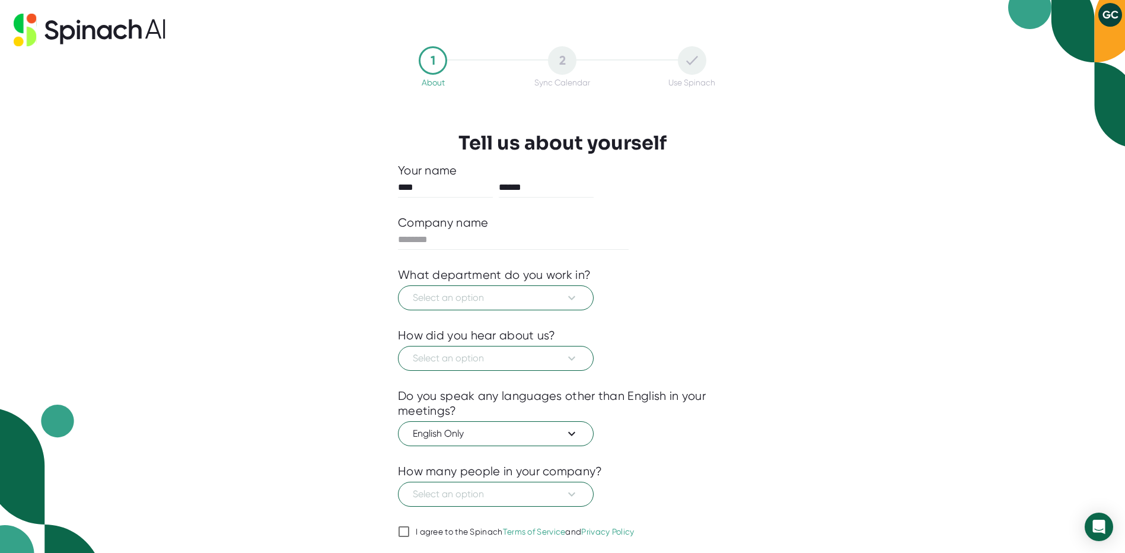
click at [432, 224] on div "Company name" at bounding box center [443, 222] width 91 height 15
click at [456, 240] on input "text" at bounding box center [513, 239] width 231 height 19
type input "*********"
click at [509, 306] on button "Select an option" at bounding box center [496, 297] width 196 height 25
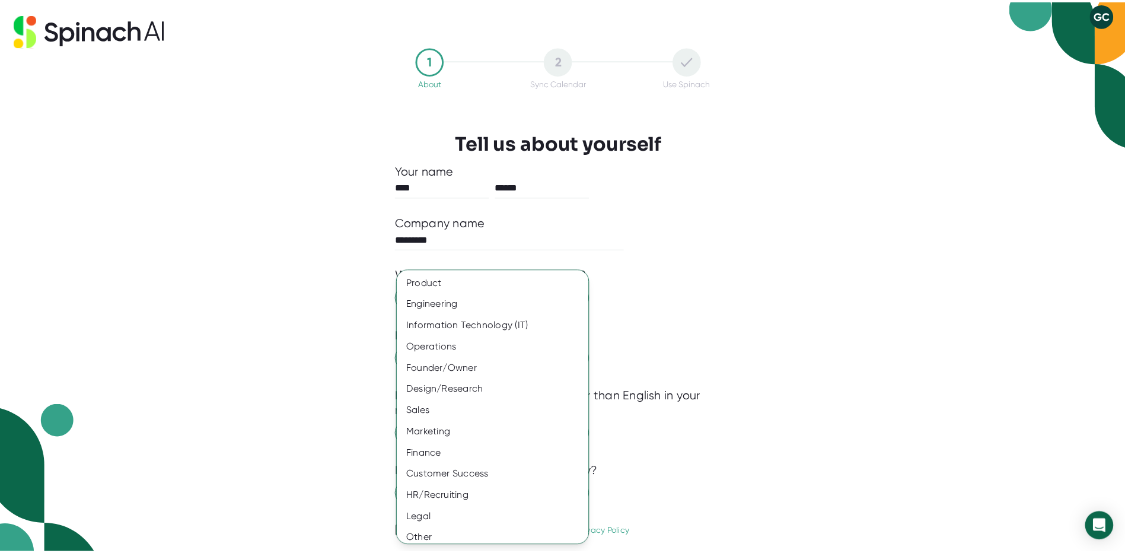
scroll to position [7, 0]
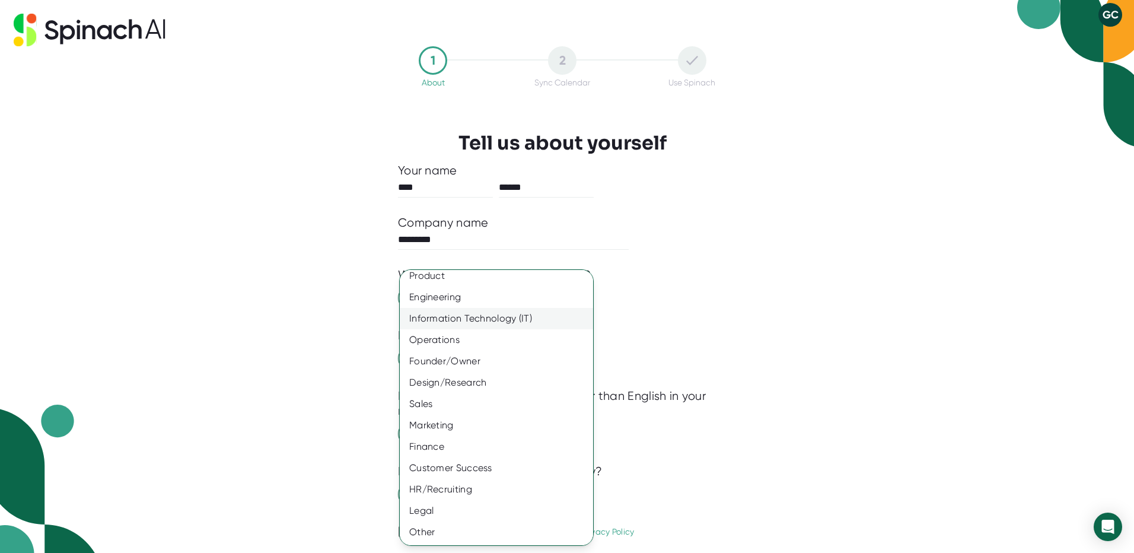
click at [514, 320] on div "Information Technology (IT)" at bounding box center [501, 318] width 202 height 21
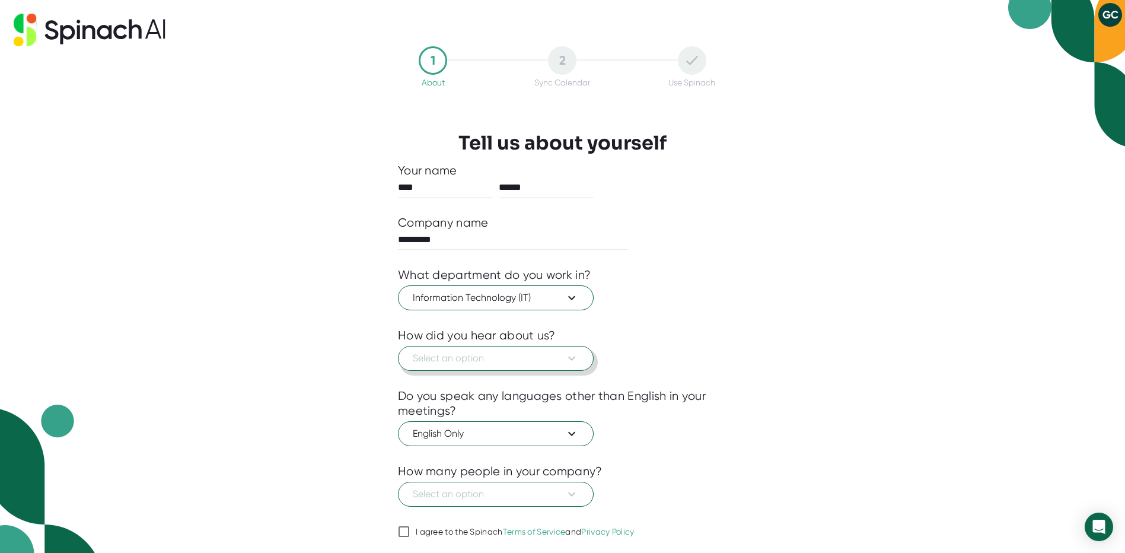
click at [500, 356] on span "Select an option" at bounding box center [496, 358] width 166 height 14
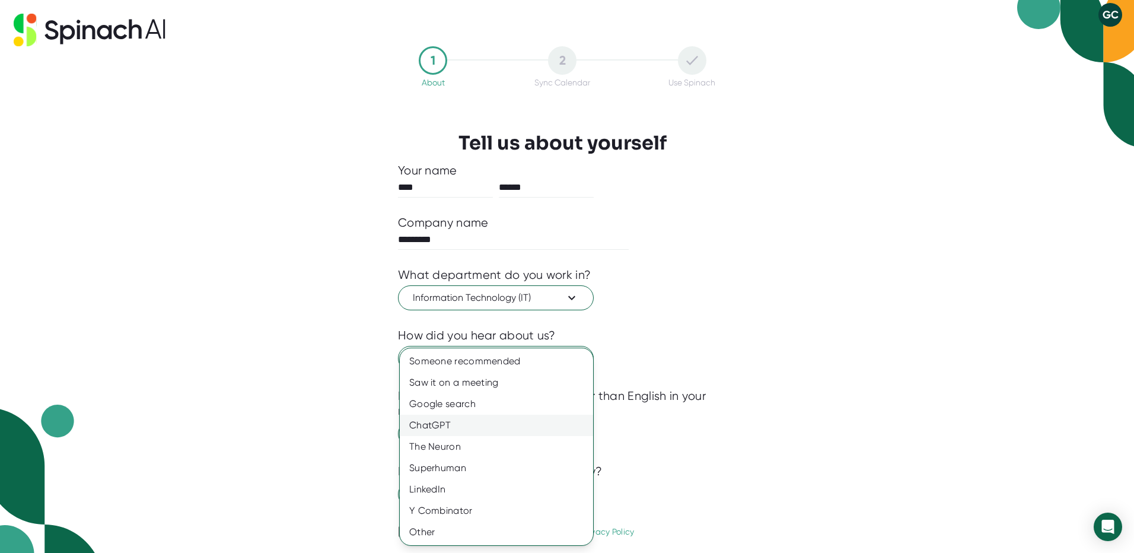
click at [450, 426] on div "ChatGPT" at bounding box center [496, 425] width 193 height 21
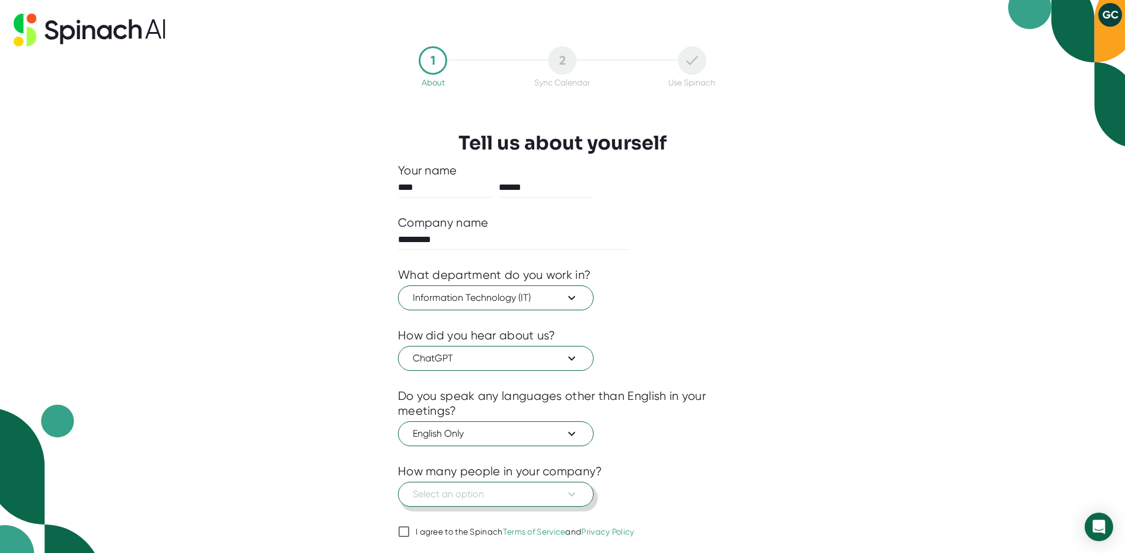
click at [522, 497] on span "Select an option" at bounding box center [496, 494] width 166 height 14
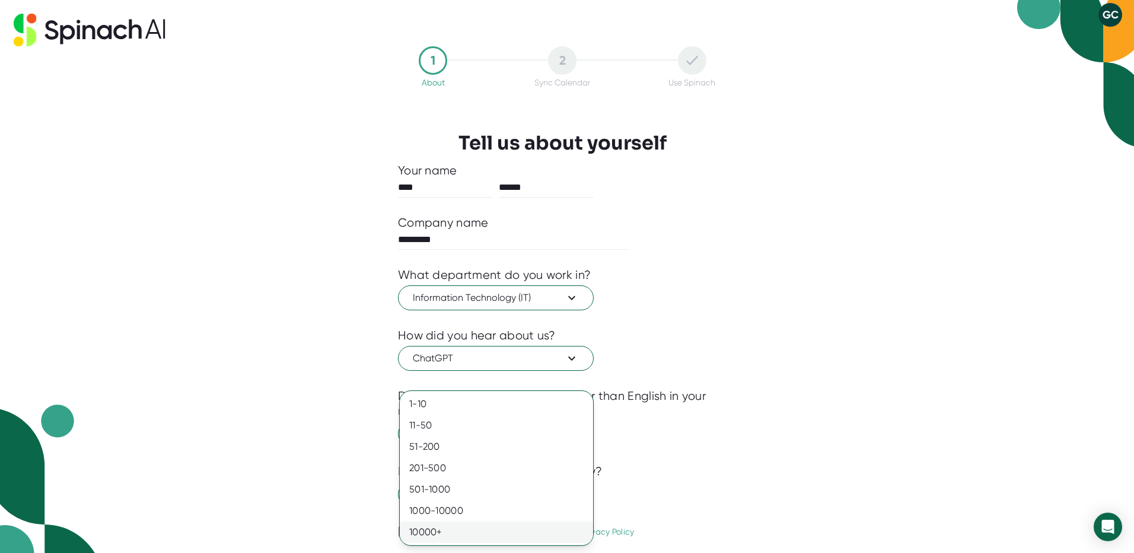
click at [511, 525] on div "10000+" at bounding box center [496, 531] width 193 height 21
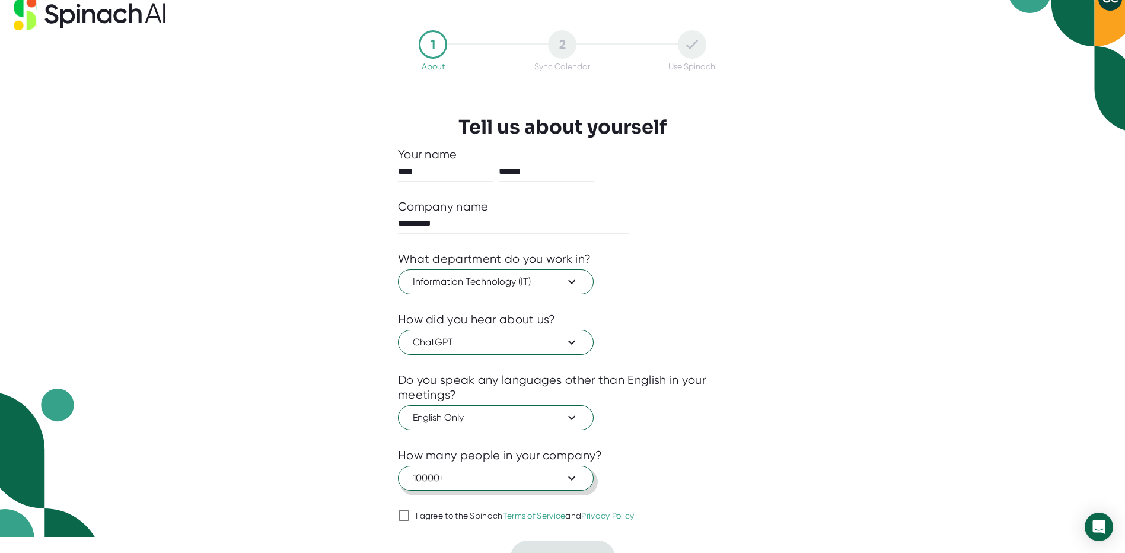
scroll to position [37, 0]
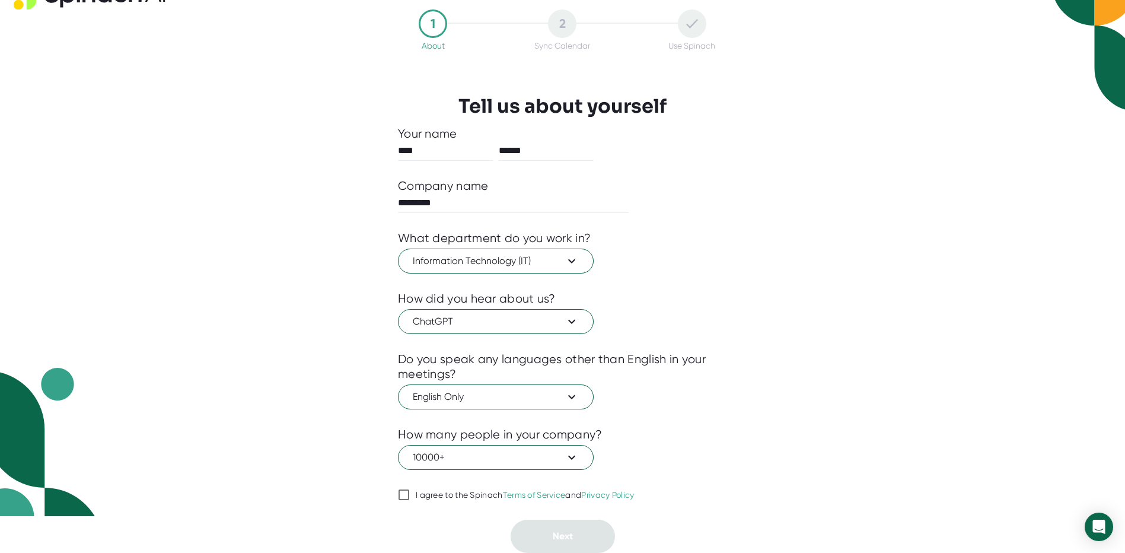
click at [419, 492] on div "I agree to the Spinach Terms of Service and Privacy Policy" at bounding box center [525, 495] width 219 height 11
click at [402, 495] on input "I agree to the Spinach Terms of Service and Privacy Policy" at bounding box center [404, 494] width 12 height 14
checkbox input "true"
click at [576, 539] on button "Next" at bounding box center [563, 536] width 104 height 33
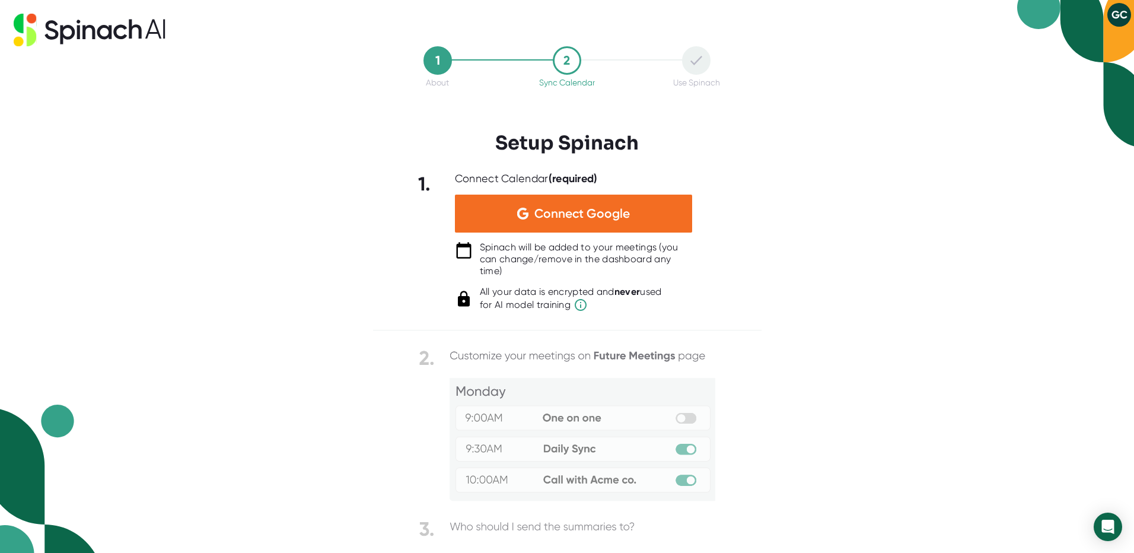
scroll to position [0, 0]
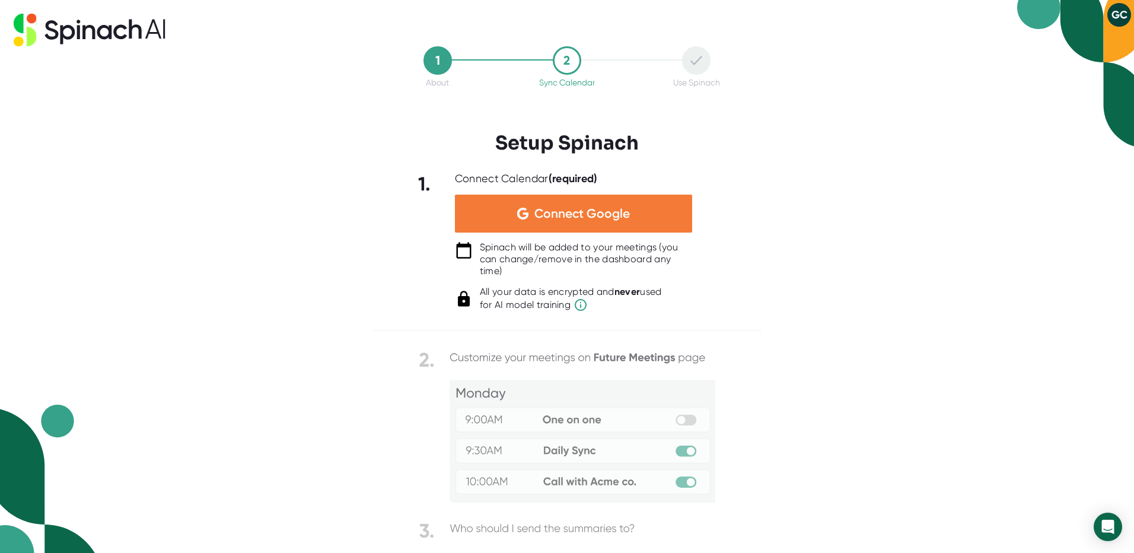
click at [579, 214] on span "Connect Google" at bounding box center [581, 214] width 95 height 12
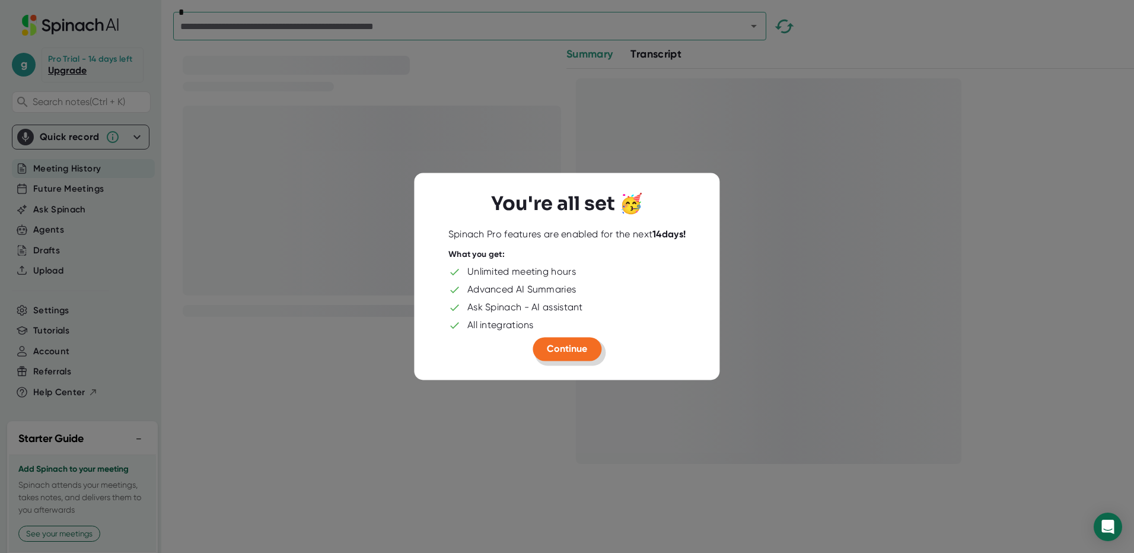
click at [573, 345] on span "Continue" at bounding box center [567, 348] width 40 height 11
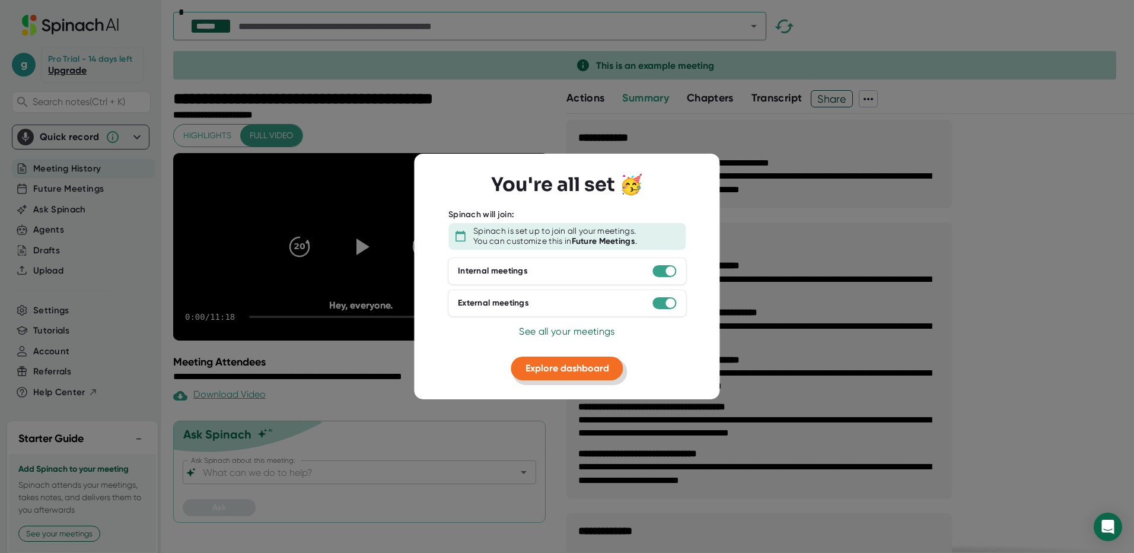
click at [576, 369] on span "Explore dashboard" at bounding box center [567, 367] width 84 height 11
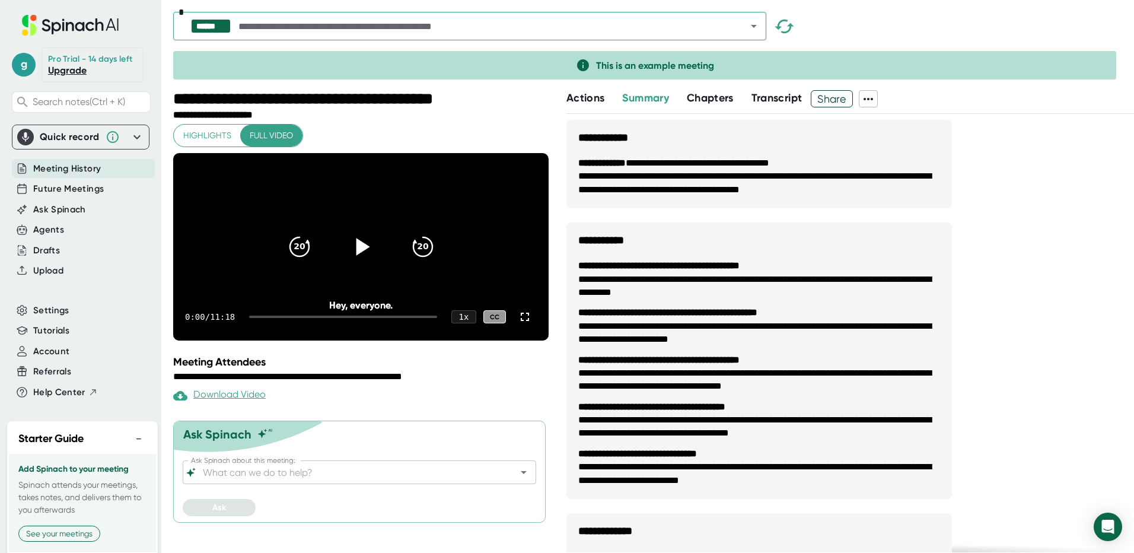
click at [368, 261] on icon at bounding box center [361, 247] width 30 height 30
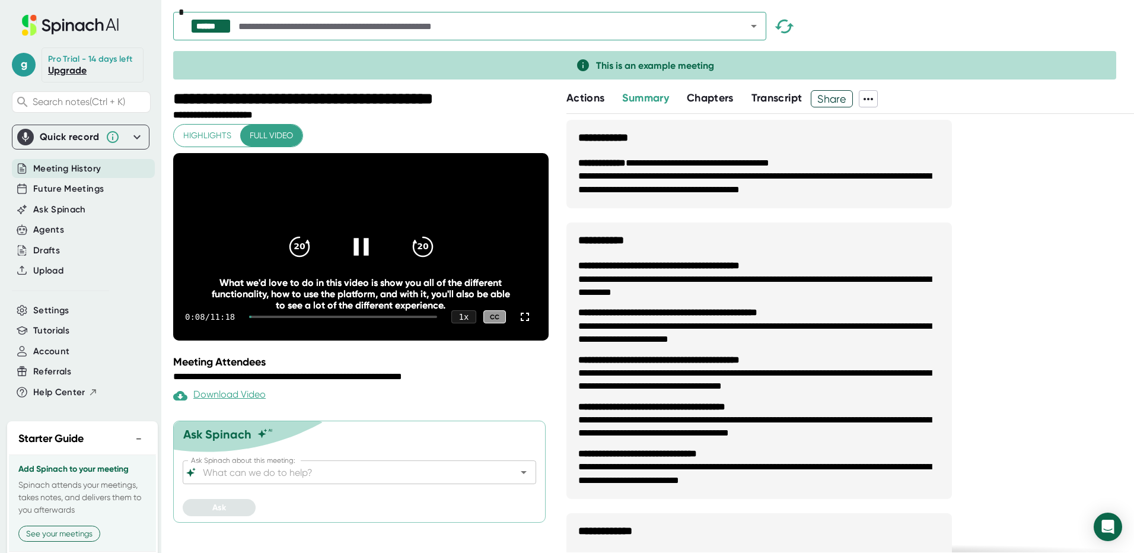
click at [369, 261] on icon at bounding box center [361, 247] width 30 height 30
click at [58, 237] on div "Agents" at bounding box center [48, 230] width 31 height 14
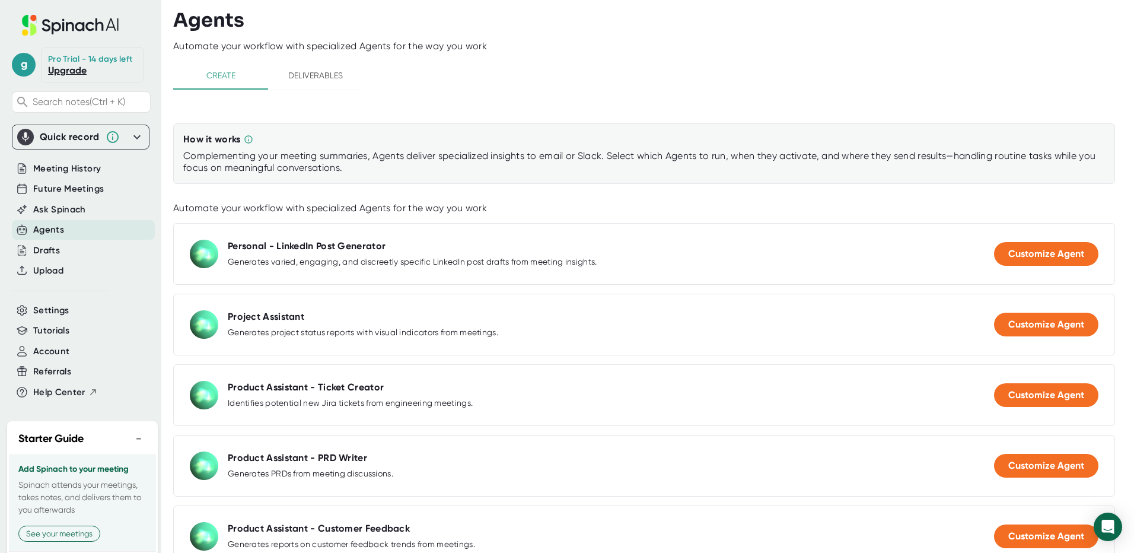
click at [133, 139] on icon at bounding box center [136, 137] width 7 height 4
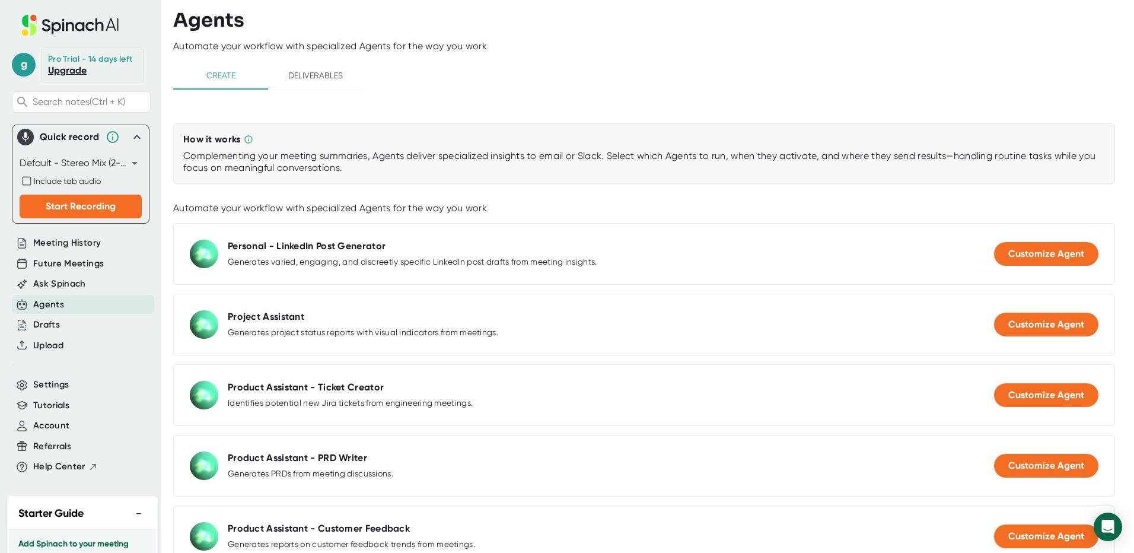
click at [130, 142] on icon at bounding box center [137, 137] width 14 height 14
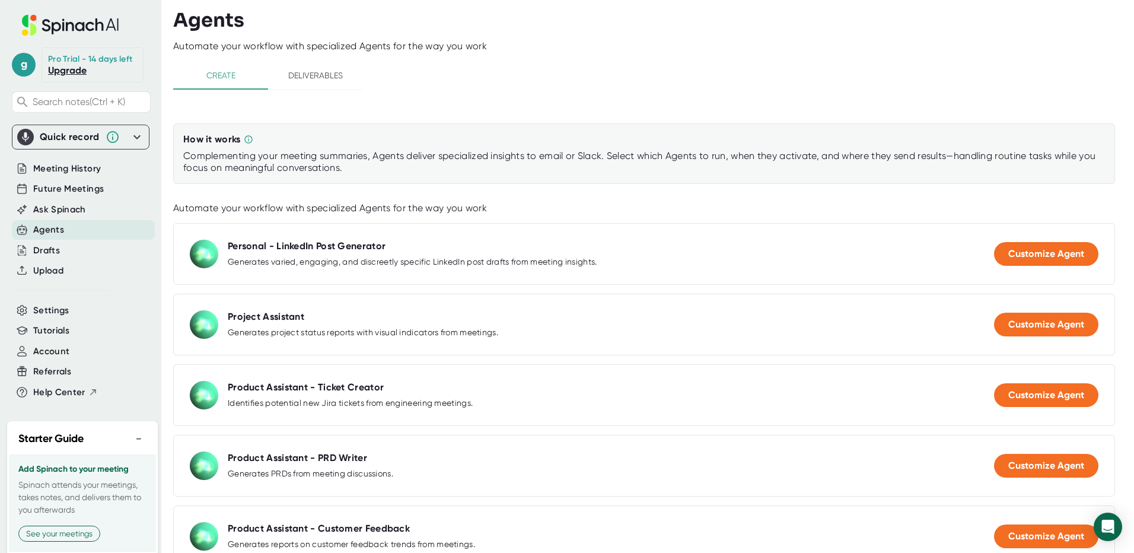
click at [314, 72] on span "Deliverables" at bounding box center [315, 75] width 81 height 15
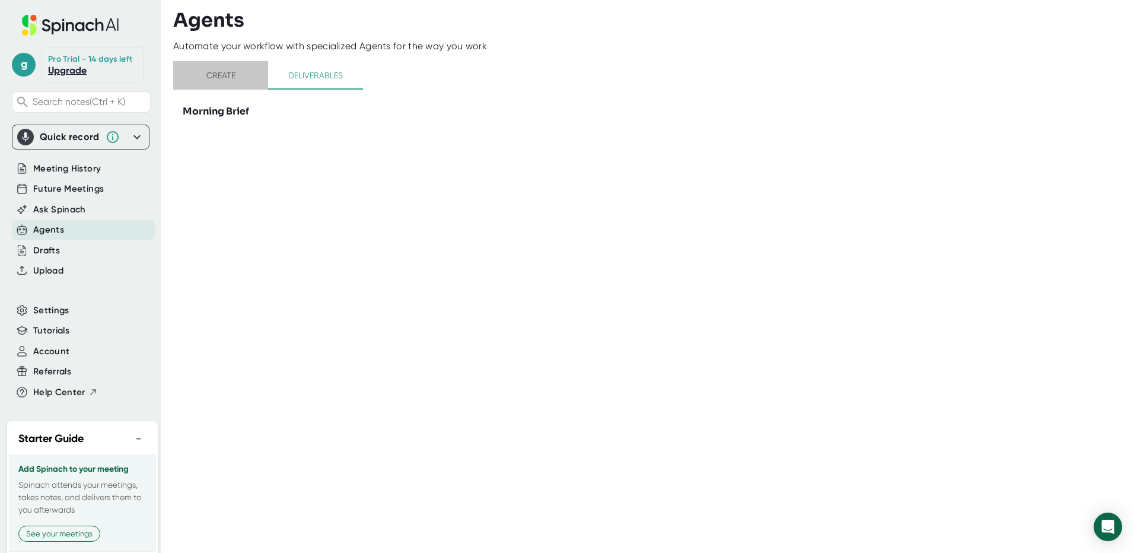
click at [215, 77] on span "Create" at bounding box center [220, 75] width 81 height 15
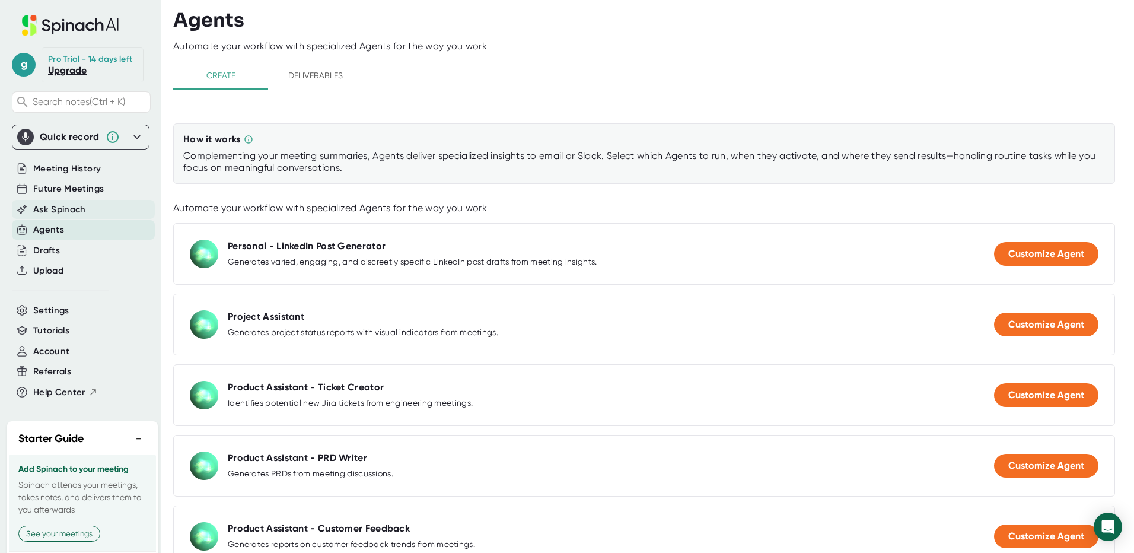
click at [62, 216] on span "Ask Spinach" at bounding box center [59, 210] width 53 height 14
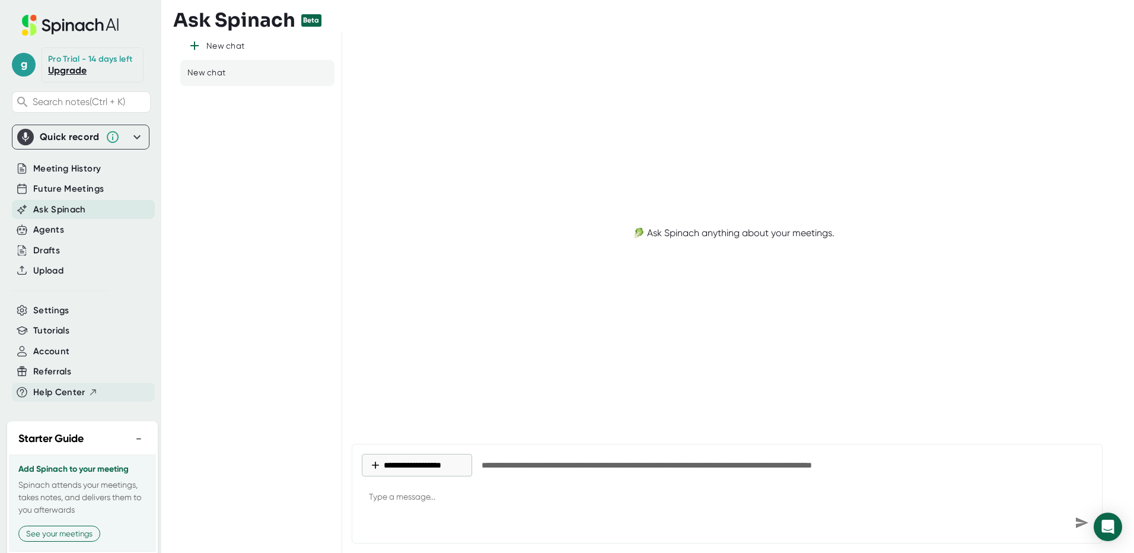
click at [58, 399] on span "Help Center" at bounding box center [59, 392] width 52 height 14
type textarea "x"
click at [43, 176] on span "Meeting History" at bounding box center [67, 169] width 68 height 14
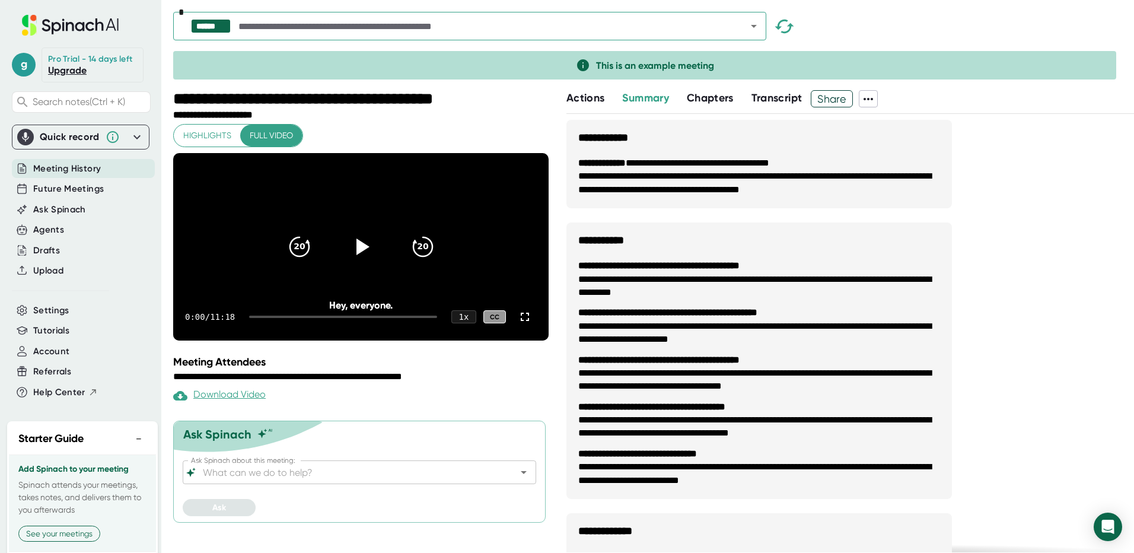
click at [871, 97] on icon at bounding box center [868, 99] width 14 height 14
click at [1019, 226] on div at bounding box center [567, 276] width 1134 height 553
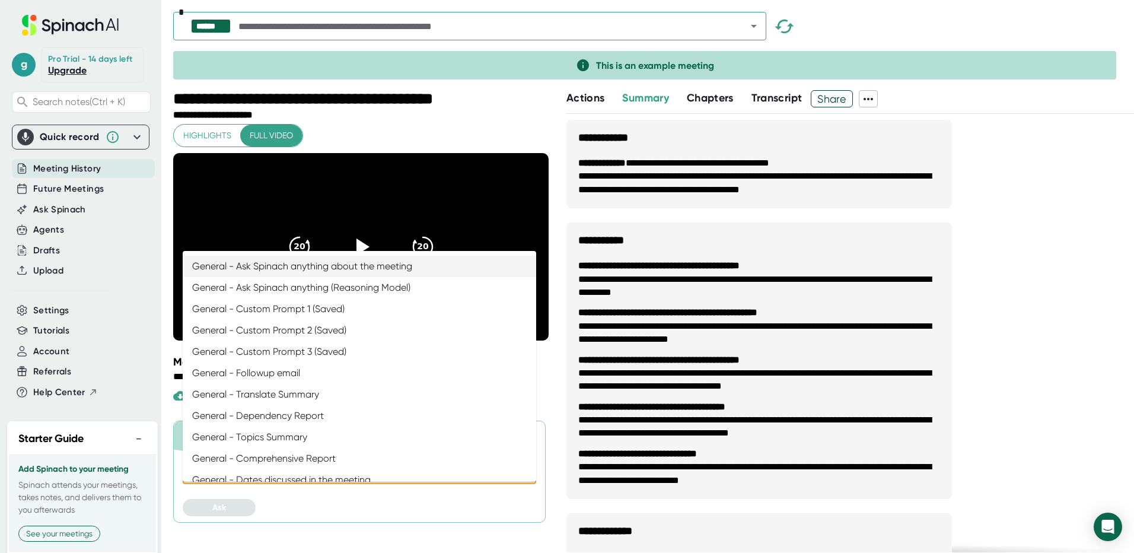
click at [339, 480] on input "Ask Spinach about this meeting:" at bounding box center [348, 472] width 297 height 17
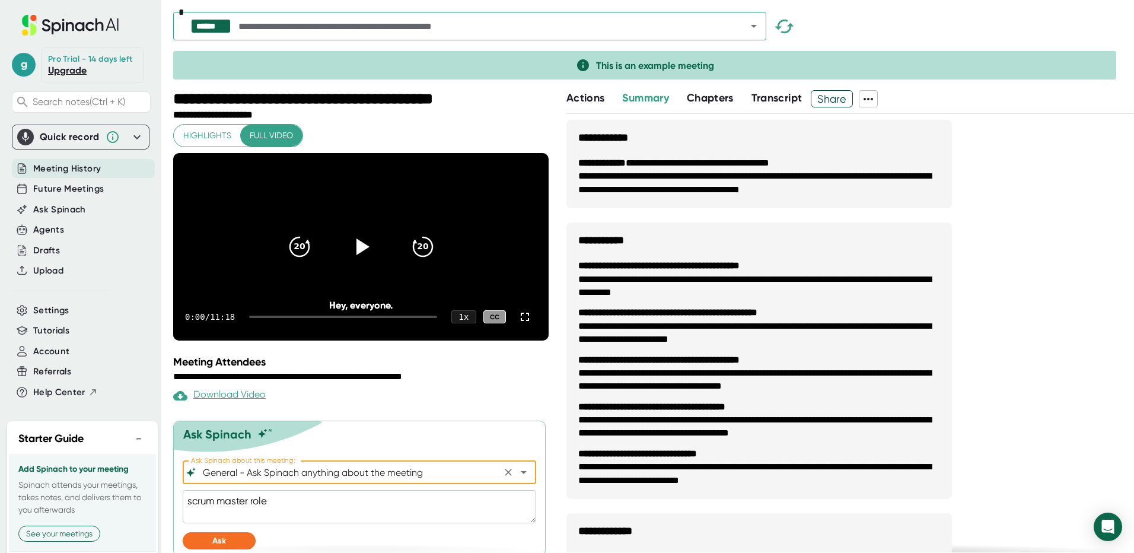
scroll to position [27, 0]
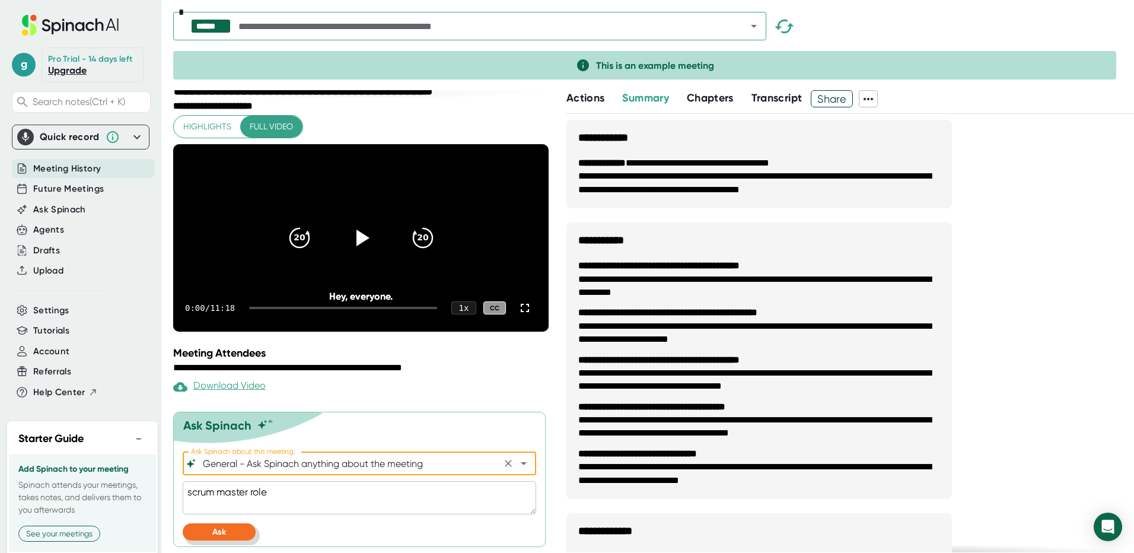
type input "General - Ask Spinach anything about the meeting"
click at [218, 533] on span "Ask" at bounding box center [219, 532] width 14 height 10
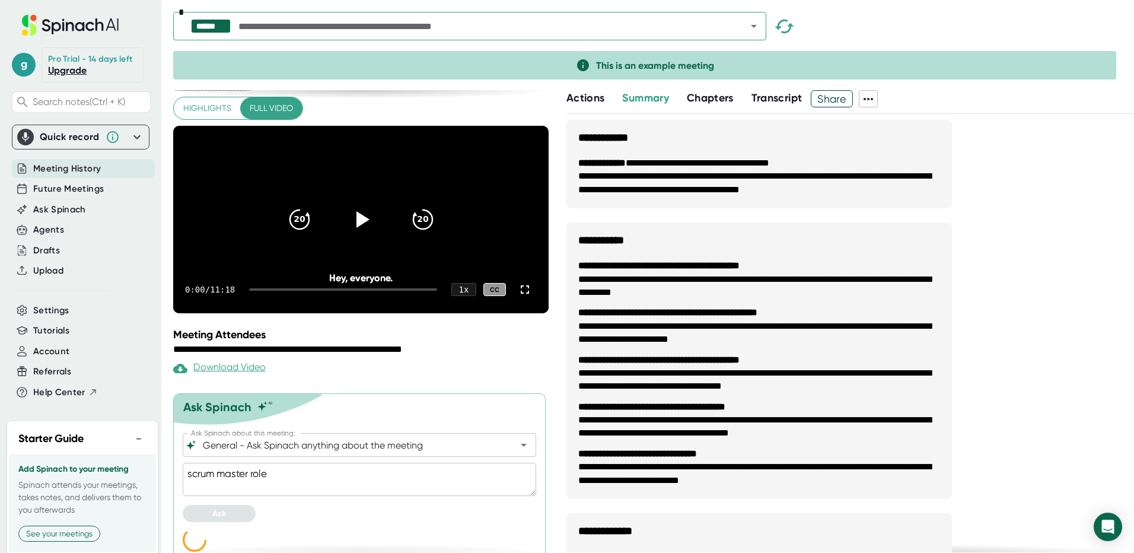
scroll to position [57, 0]
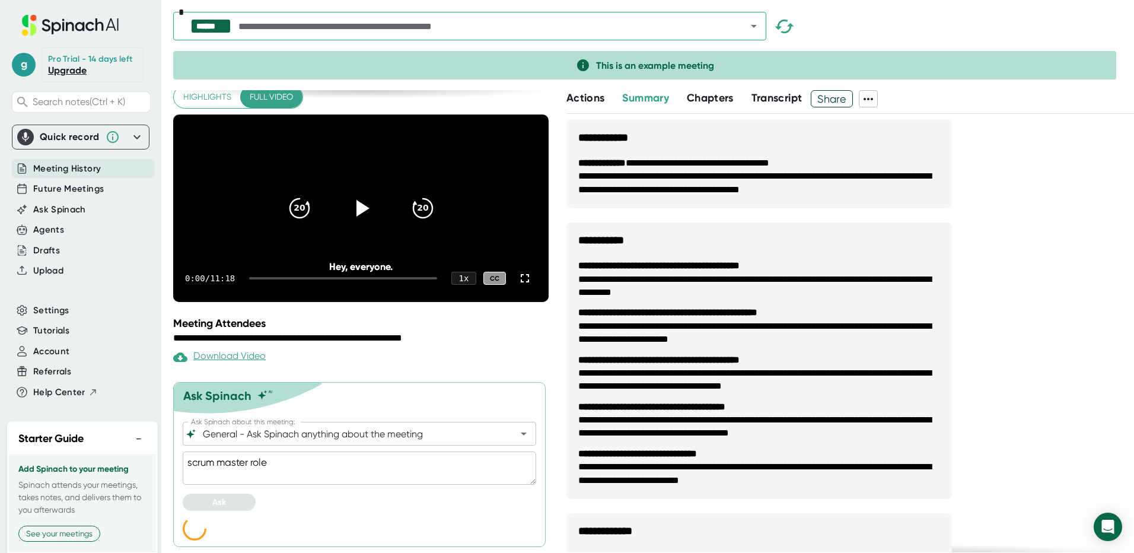
type textarea "x"
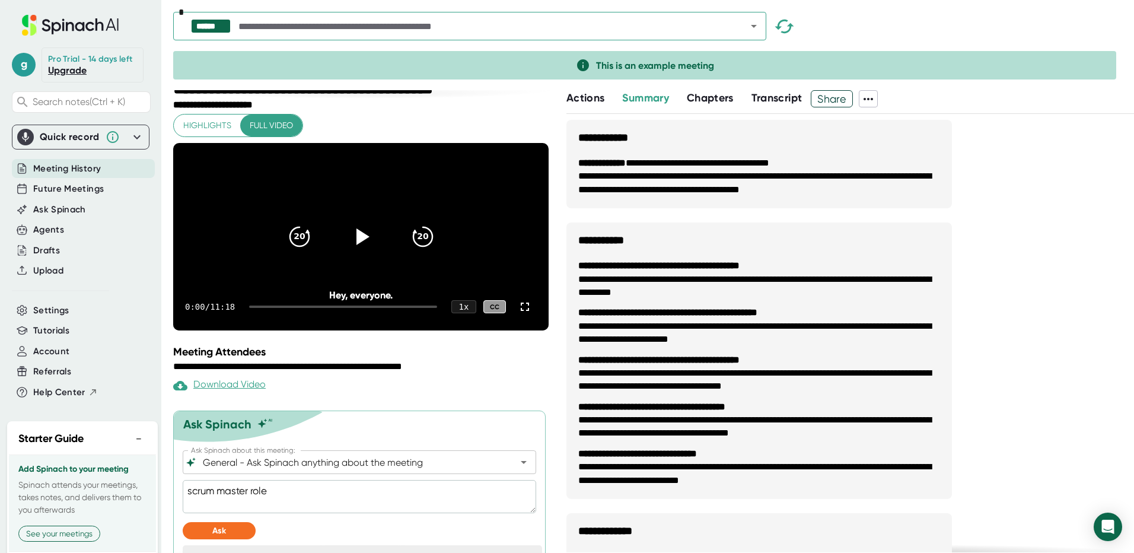
scroll to position [0, 0]
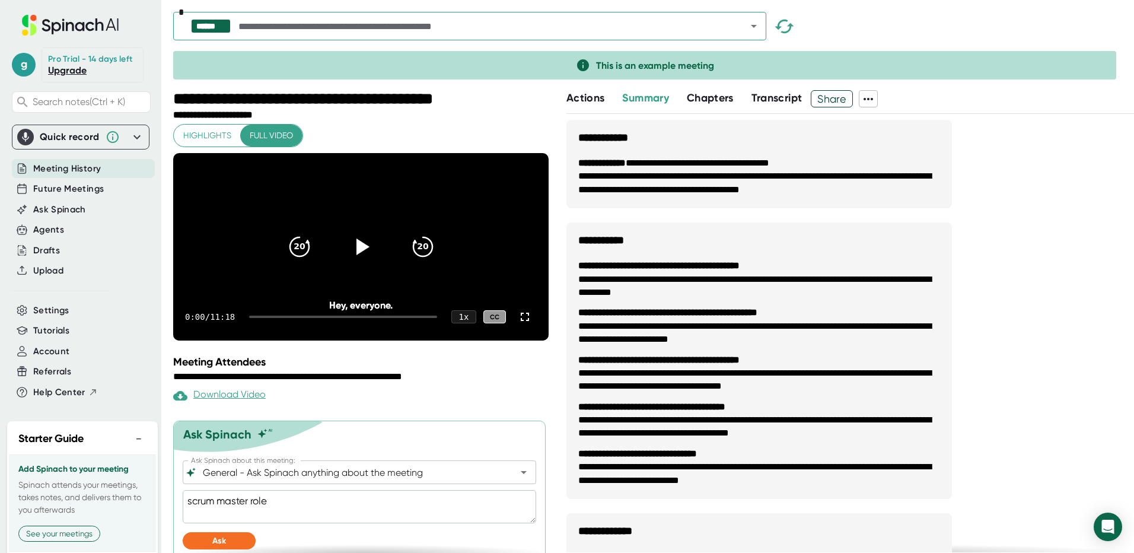
click at [751, 30] on icon "Open" at bounding box center [754, 26] width 14 height 14
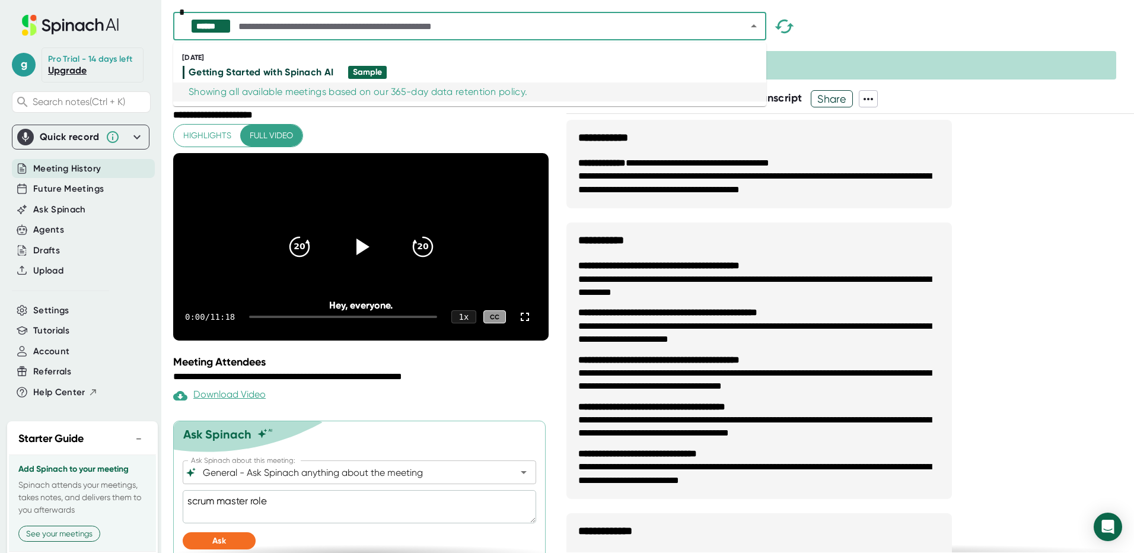
click at [131, 447] on button "−" at bounding box center [138, 438] width 15 height 17
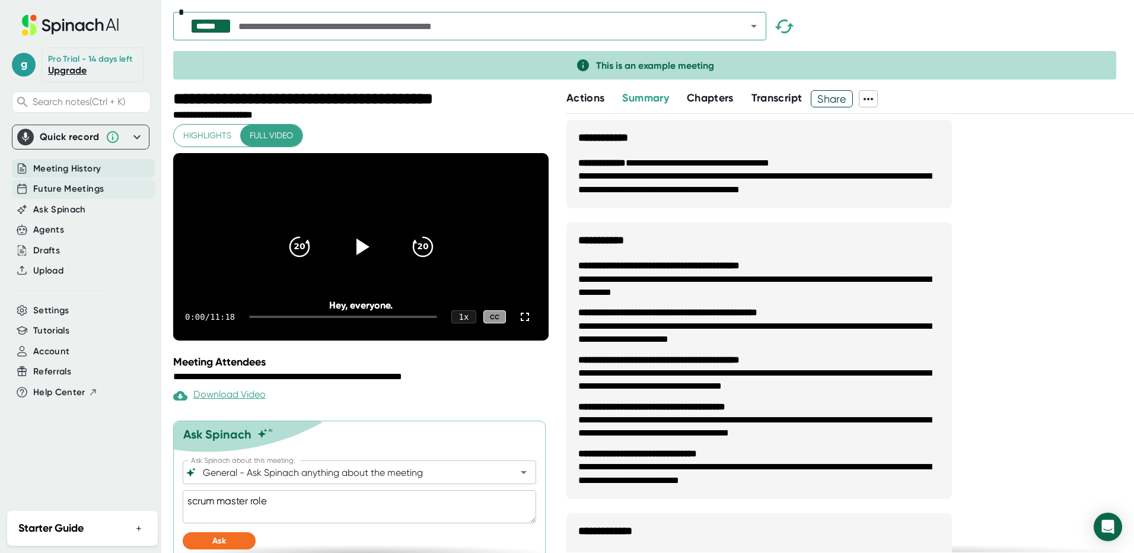
click at [82, 190] on span "Future Meetings" at bounding box center [68, 189] width 71 height 14
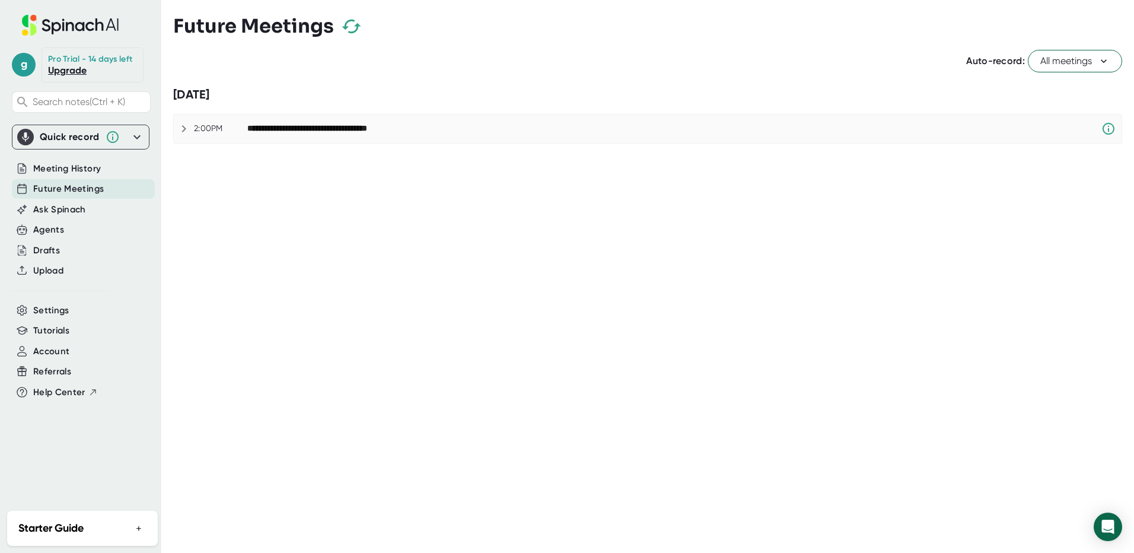
click at [1106, 67] on span "All meetings" at bounding box center [1074, 61] width 69 height 14
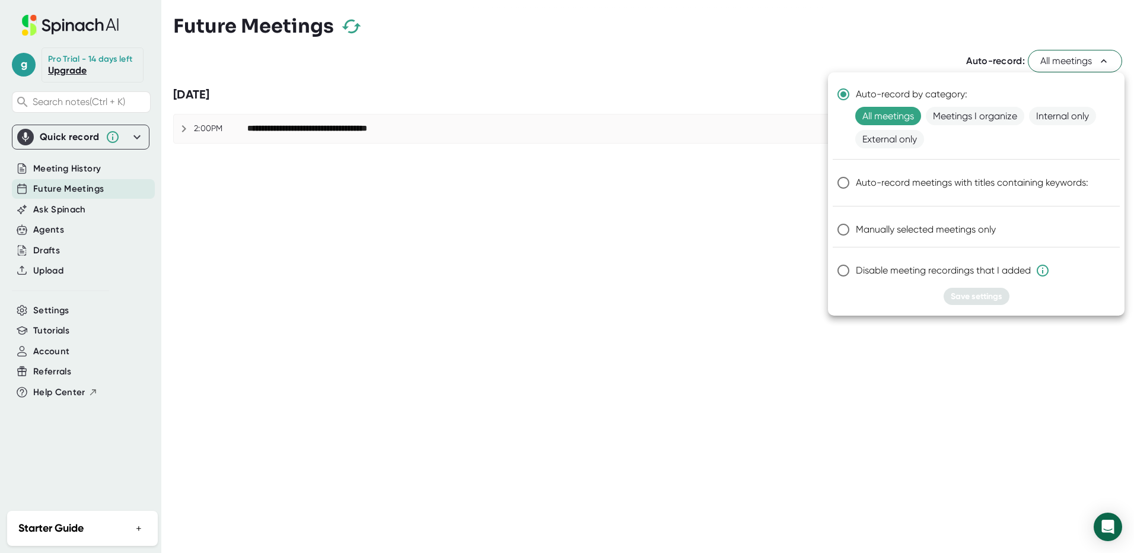
click at [733, 82] on div at bounding box center [567, 276] width 1134 height 553
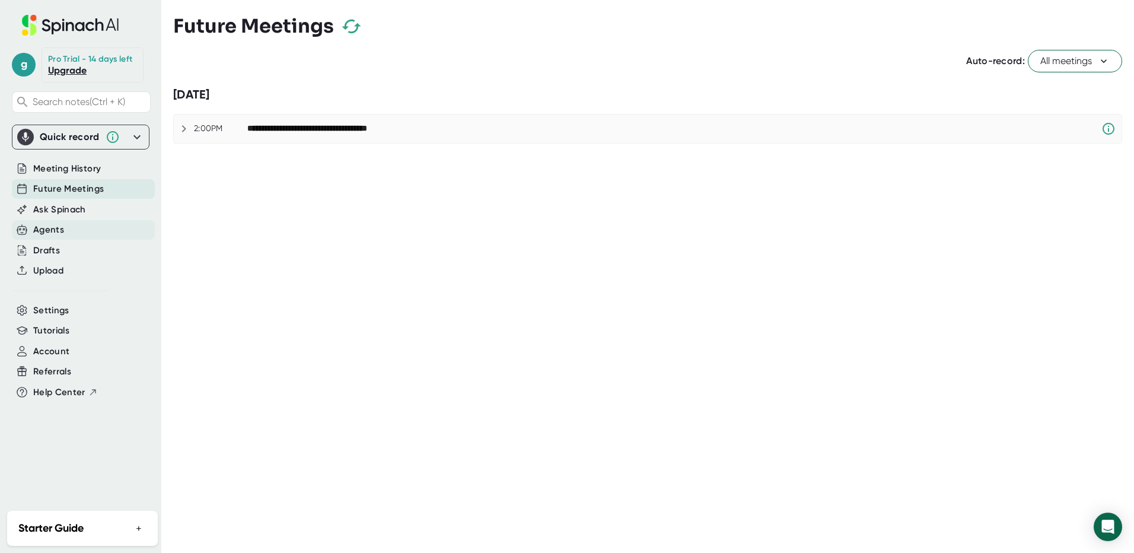
click at [57, 230] on div "Agents" at bounding box center [48, 230] width 31 height 14
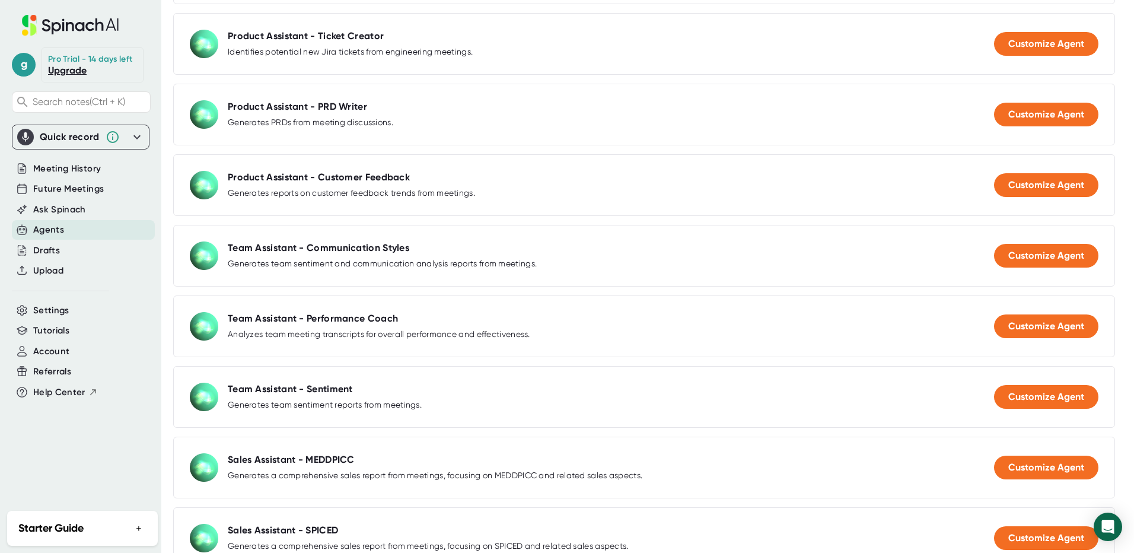
scroll to position [297, 0]
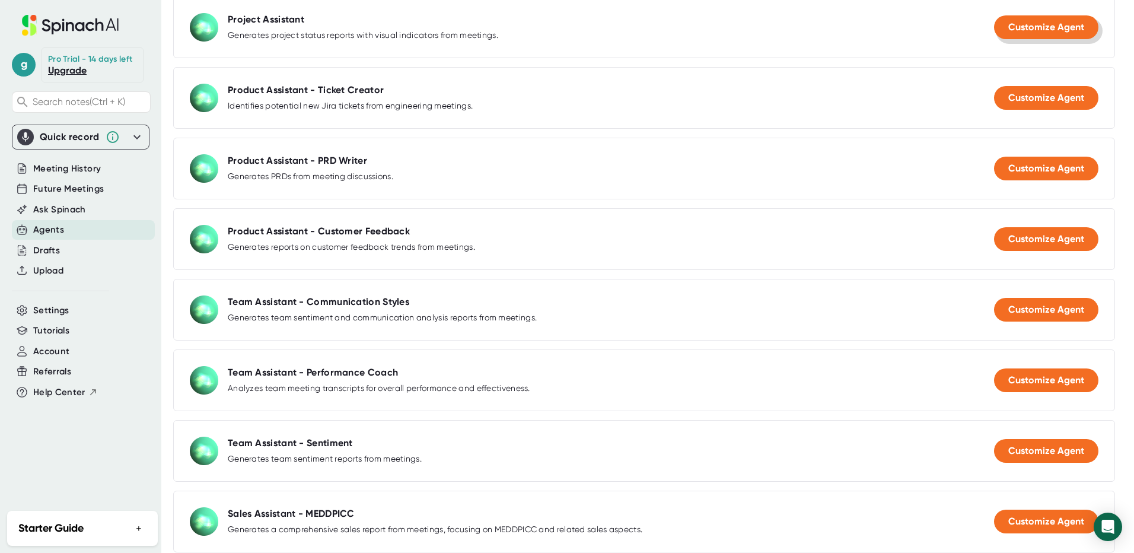
click at [1012, 24] on span "Customize Agent" at bounding box center [1046, 26] width 76 height 11
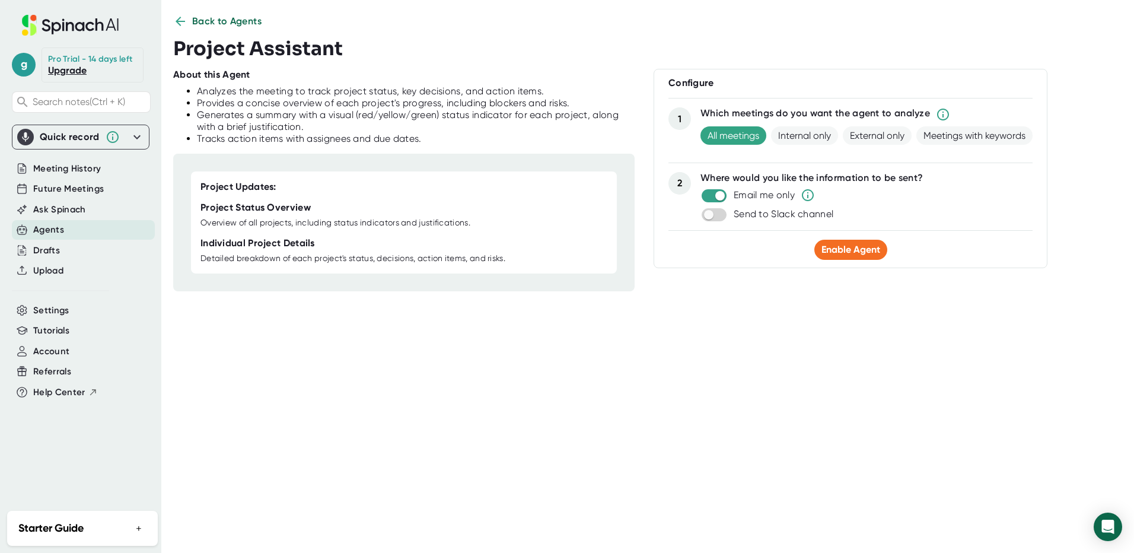
scroll to position [14, 0]
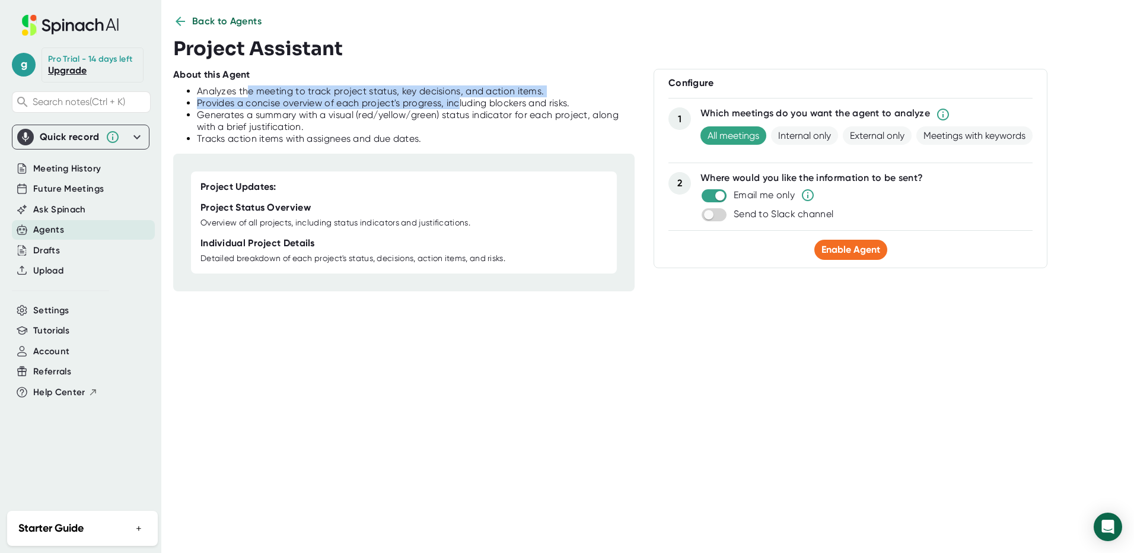
drag, startPoint x: 248, startPoint y: 90, endPoint x: 458, endPoint y: 96, distance: 210.0
click at [458, 96] on ul "Analyzes the meeting to track project status, key decisions, and action items. …" at bounding box center [403, 114] width 461 height 59
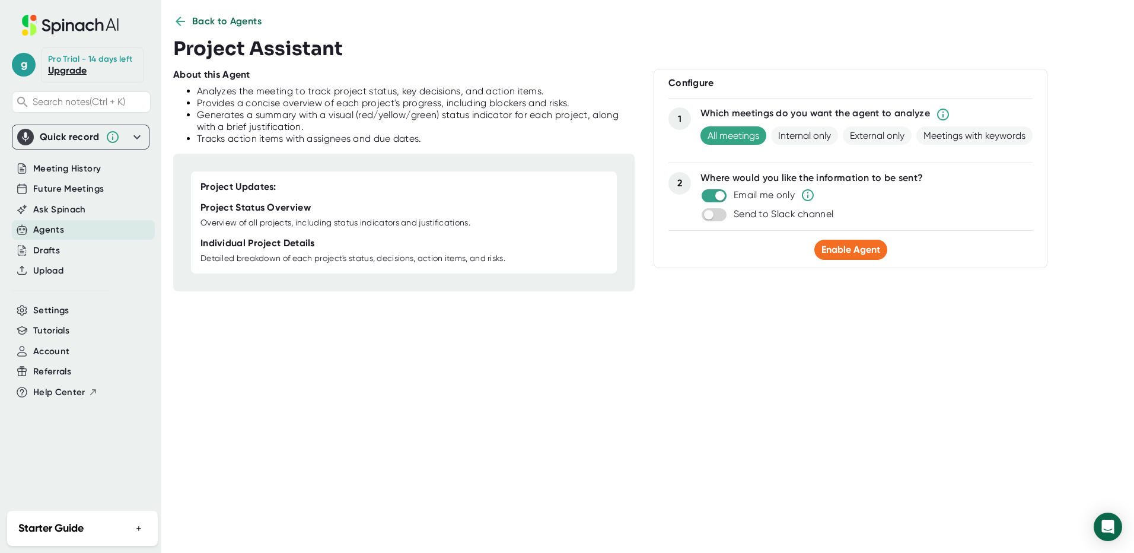
drag, startPoint x: 458, startPoint y: 96, endPoint x: 492, endPoint y: 103, distance: 35.0
click at [492, 103] on div "Provides a concise overview of each project's progress, including blockers and …" at bounding box center [416, 103] width 438 height 12
click at [865, 246] on span "Enable Agent" at bounding box center [850, 249] width 59 height 11
click at [204, 21] on span "Back to Agents" at bounding box center [227, 21] width 70 height 14
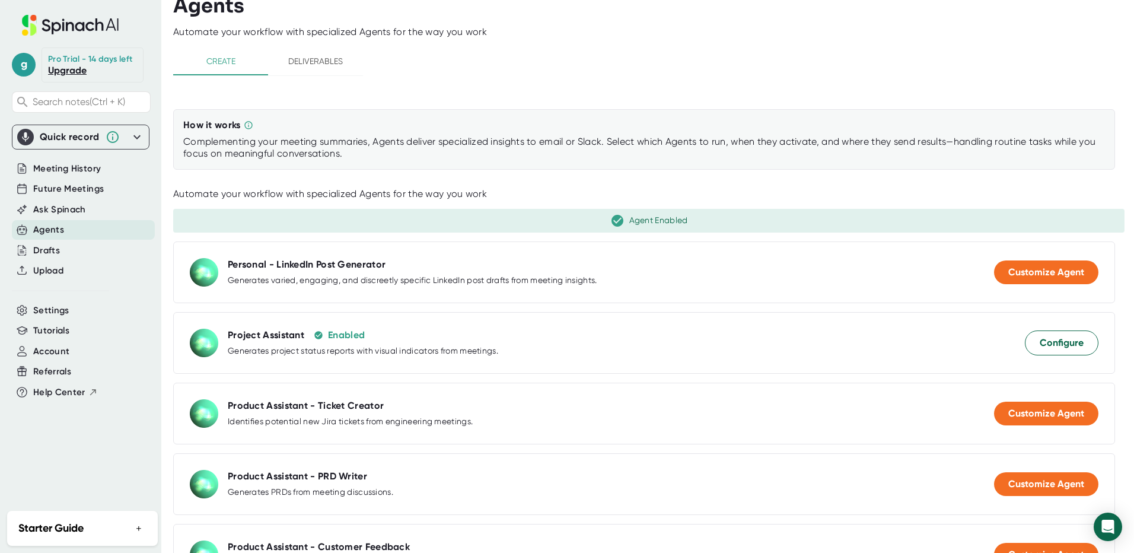
click at [138, 139] on icon at bounding box center [137, 137] width 14 height 14
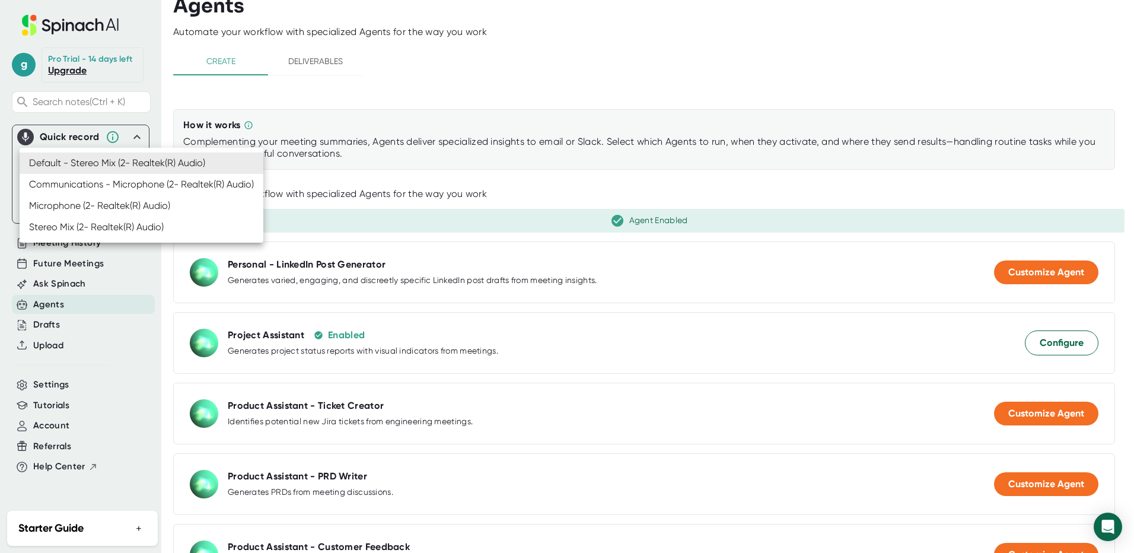
click at [133, 165] on body "g Pro Trial - 14 days left Upgrade Search notes (Ctrl + K) Quick record Default…" at bounding box center [567, 276] width 1134 height 553
click at [487, 97] on div at bounding box center [567, 276] width 1134 height 553
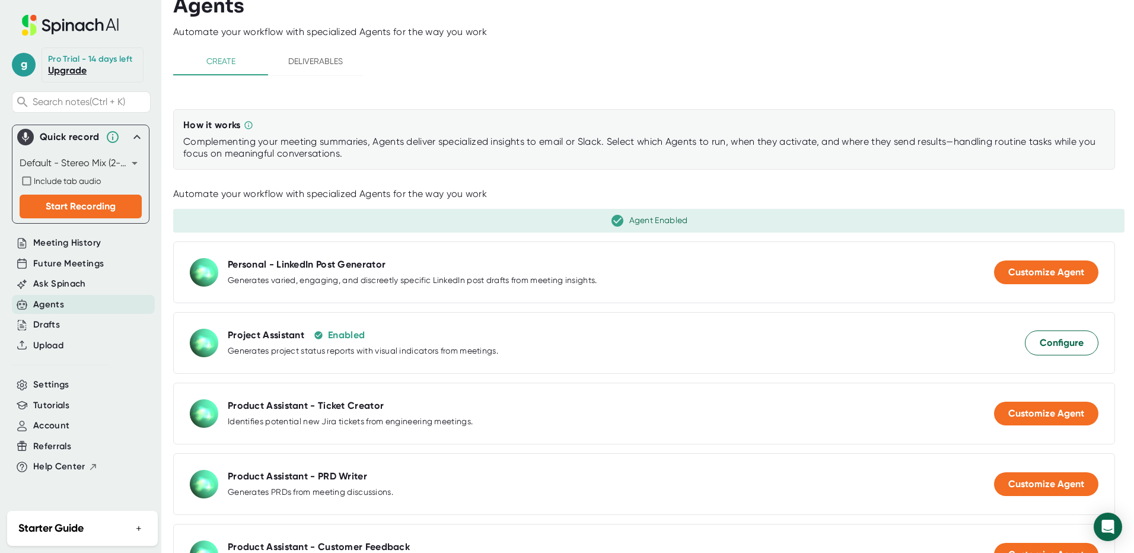
click at [137, 139] on icon at bounding box center [137, 137] width 14 height 14
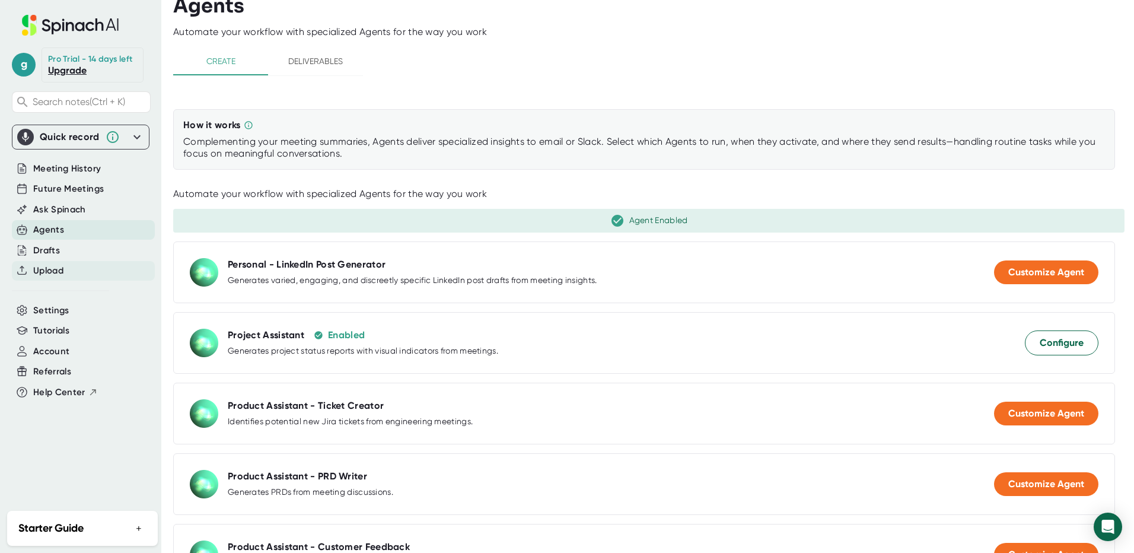
click at [58, 270] on span "Upload" at bounding box center [48, 271] width 30 height 14
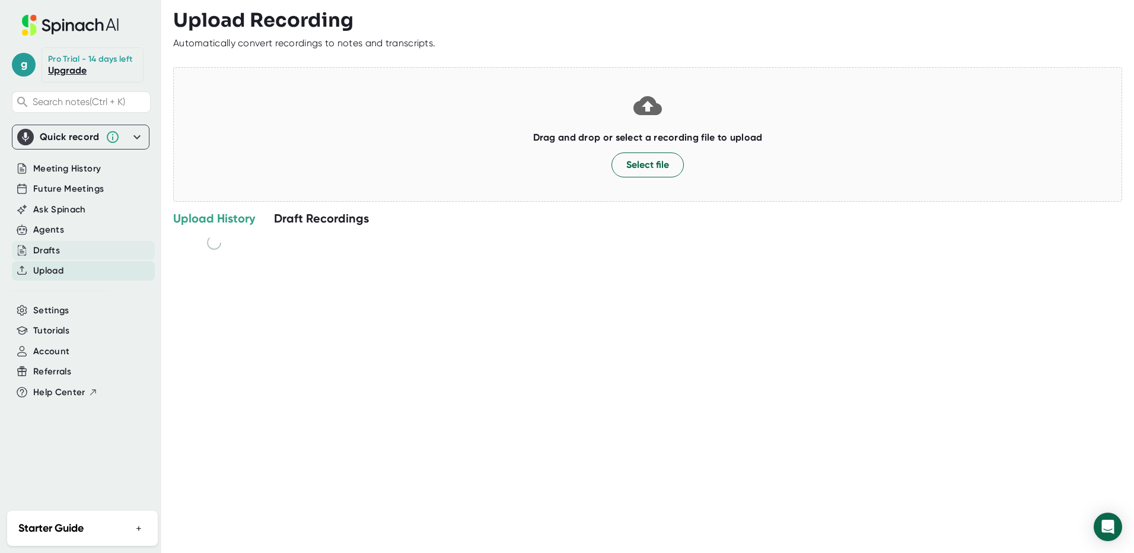
click at [55, 246] on div "Drafts" at bounding box center [46, 251] width 27 height 14
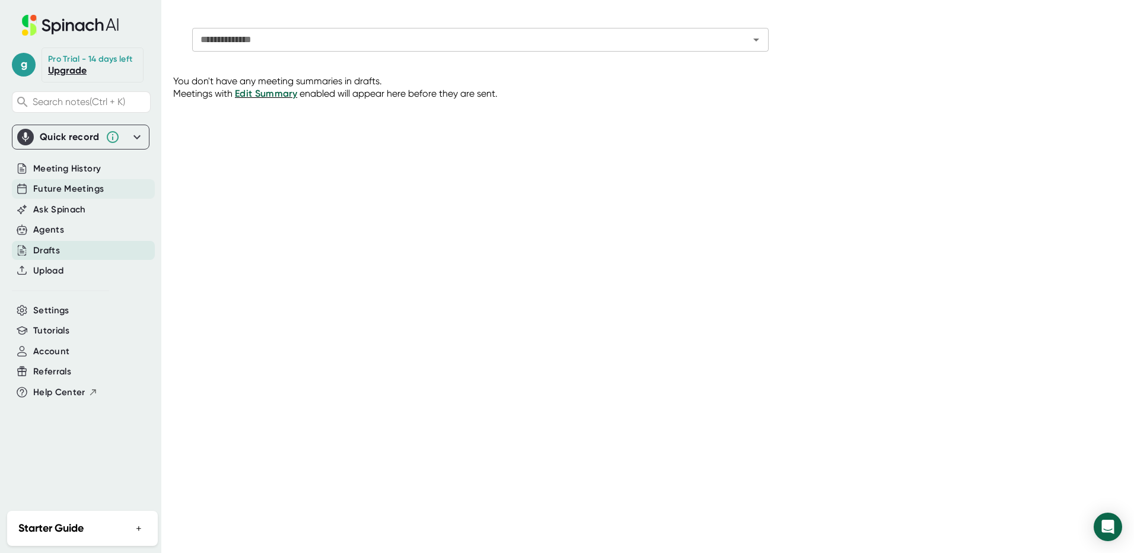
click at [75, 188] on span "Future Meetings" at bounding box center [68, 189] width 71 height 14
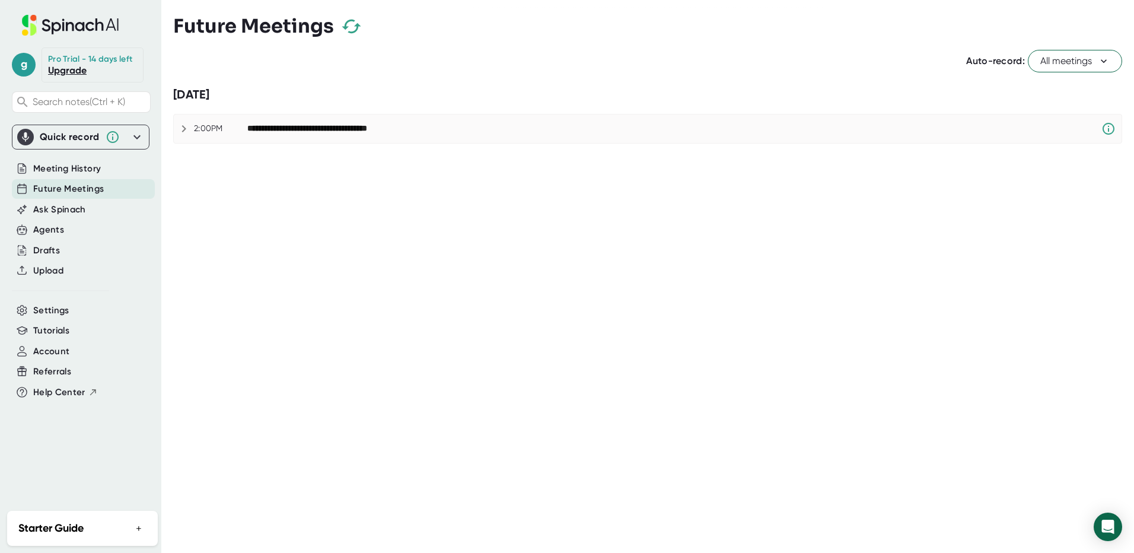
click at [348, 23] on icon "button" at bounding box center [351, 26] width 21 height 21
click at [348, 29] on icon "button" at bounding box center [351, 26] width 21 height 21
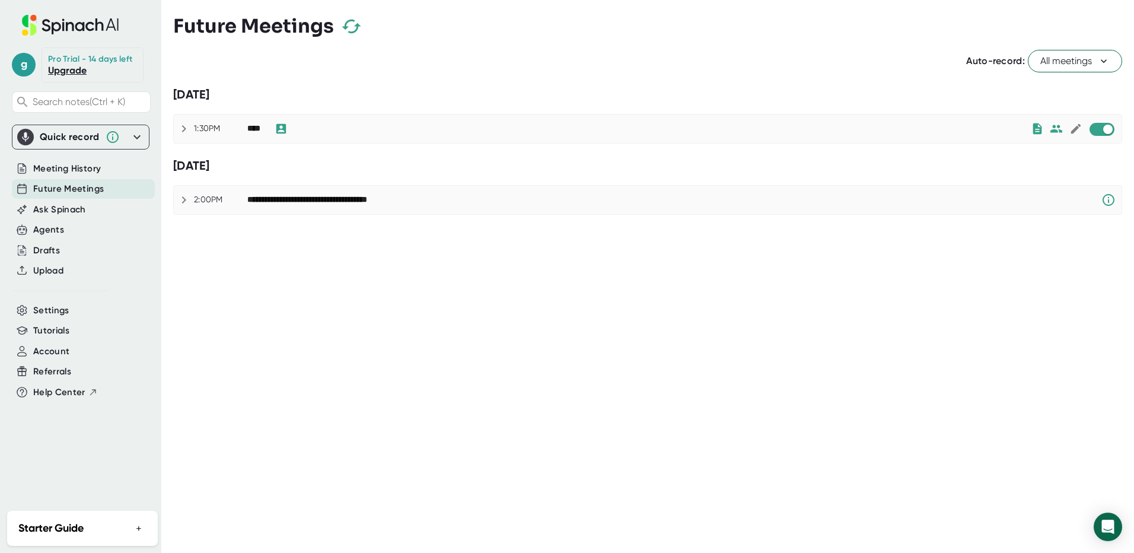
click at [181, 127] on icon at bounding box center [184, 129] width 14 height 14
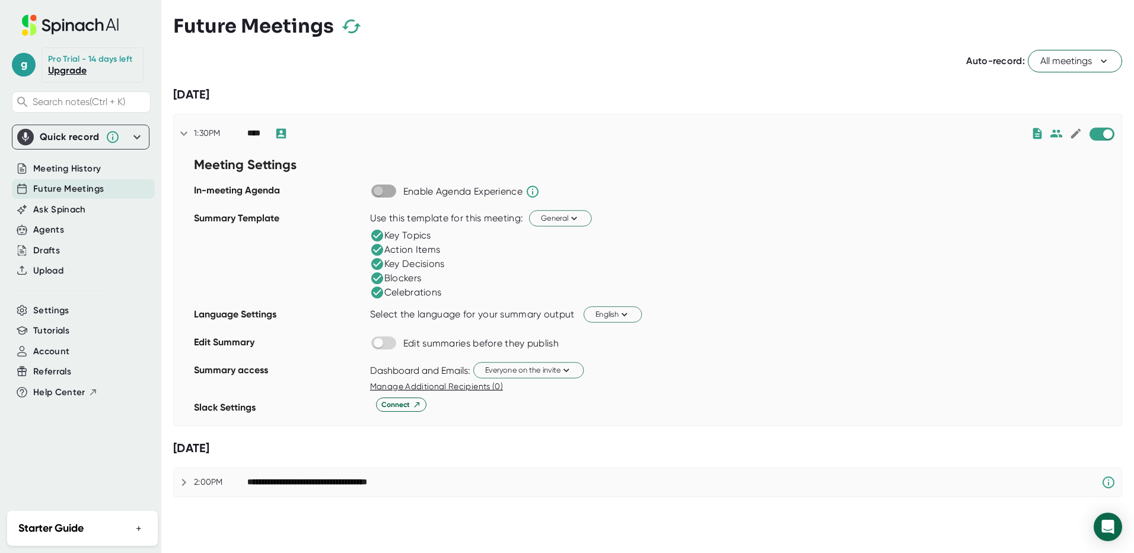
click at [388, 189] on input "checkbox" at bounding box center [378, 191] width 34 height 11
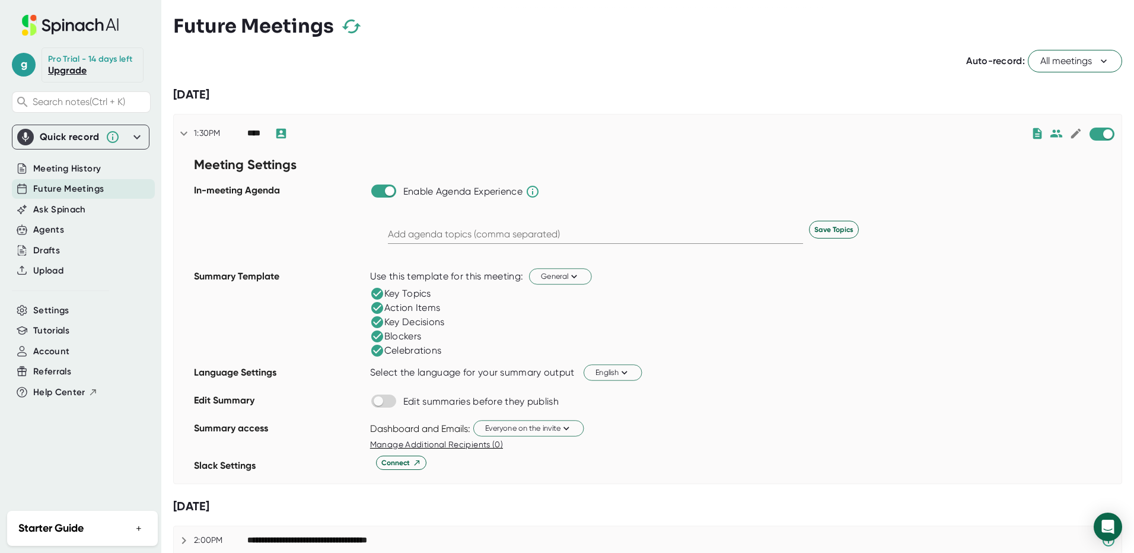
click at [686, 230] on input "text" at bounding box center [595, 234] width 415 height 19
type input "AI and scrum master assistant."
click at [843, 228] on span "Save Topics" at bounding box center [833, 229] width 39 height 11
click at [571, 425] on icon at bounding box center [565, 427] width 11 height 11
click at [482, 475] on div "Just me" at bounding box center [515, 473] width 136 height 21
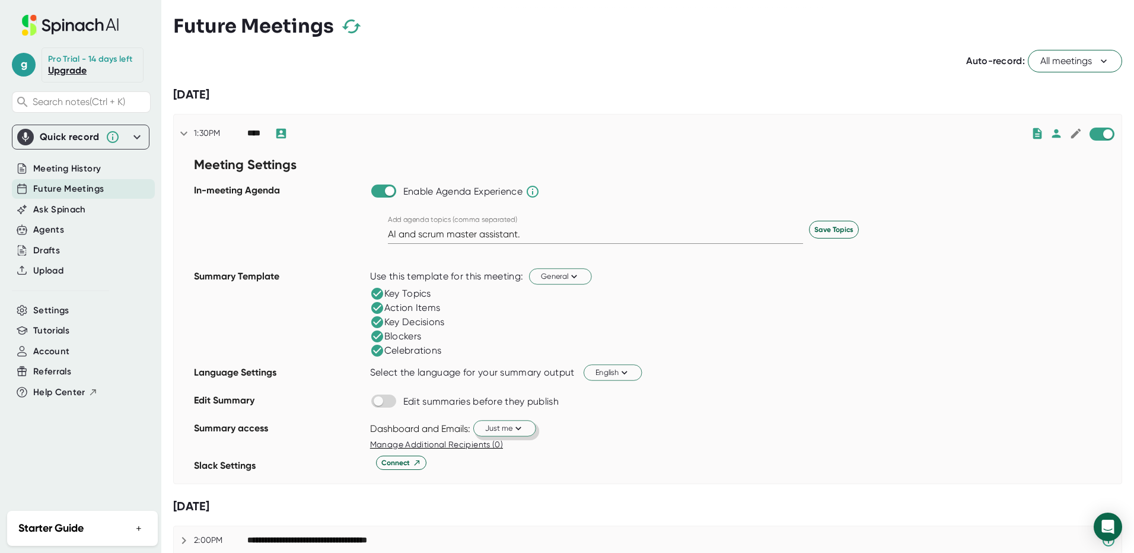
scroll to position [8, 0]
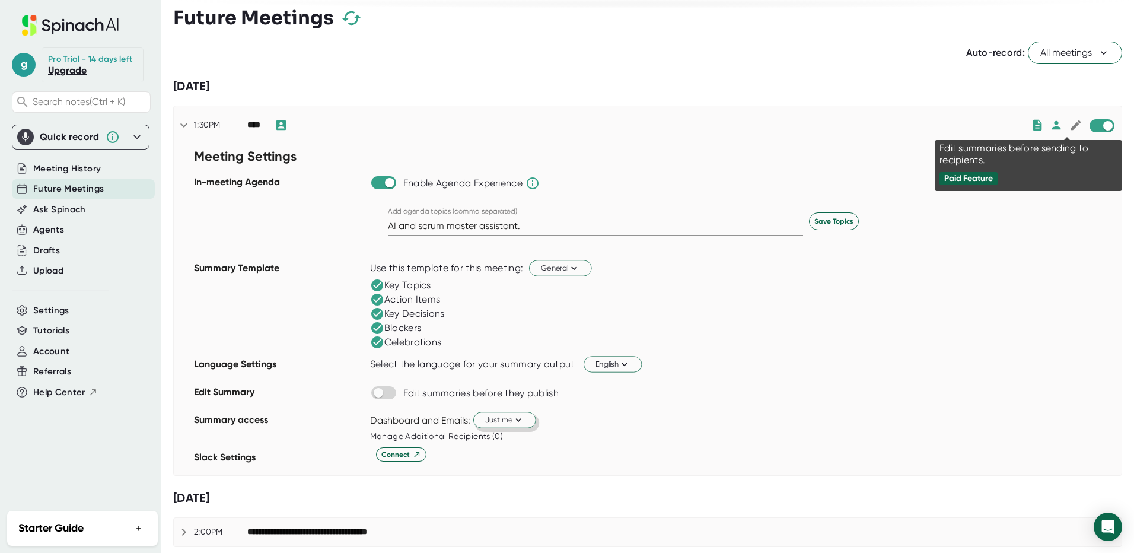
click at [987, 178] on div "Paid Feature" at bounding box center [968, 178] width 49 height 11
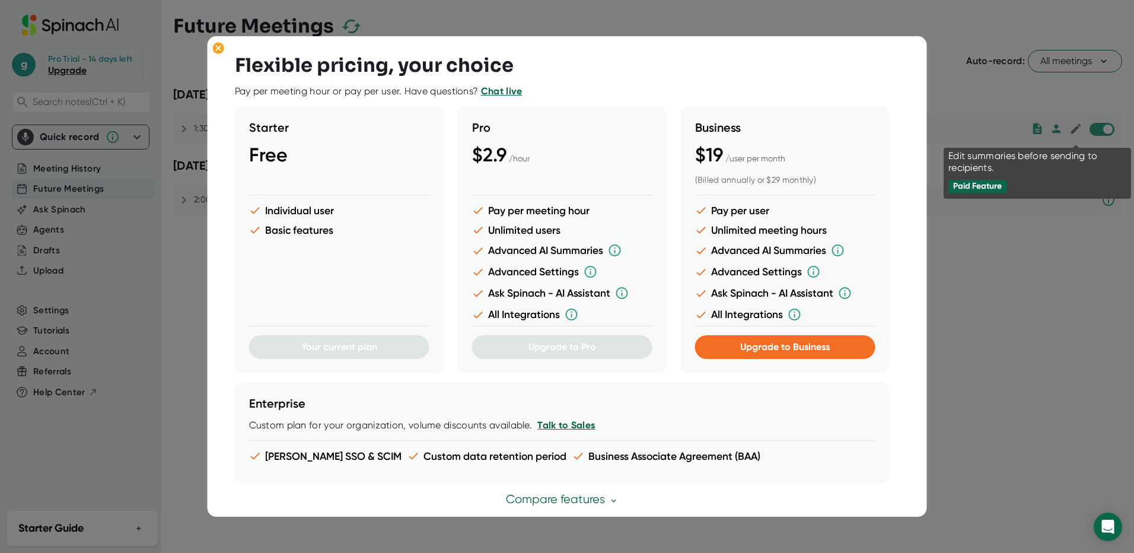
scroll to position [0, 0]
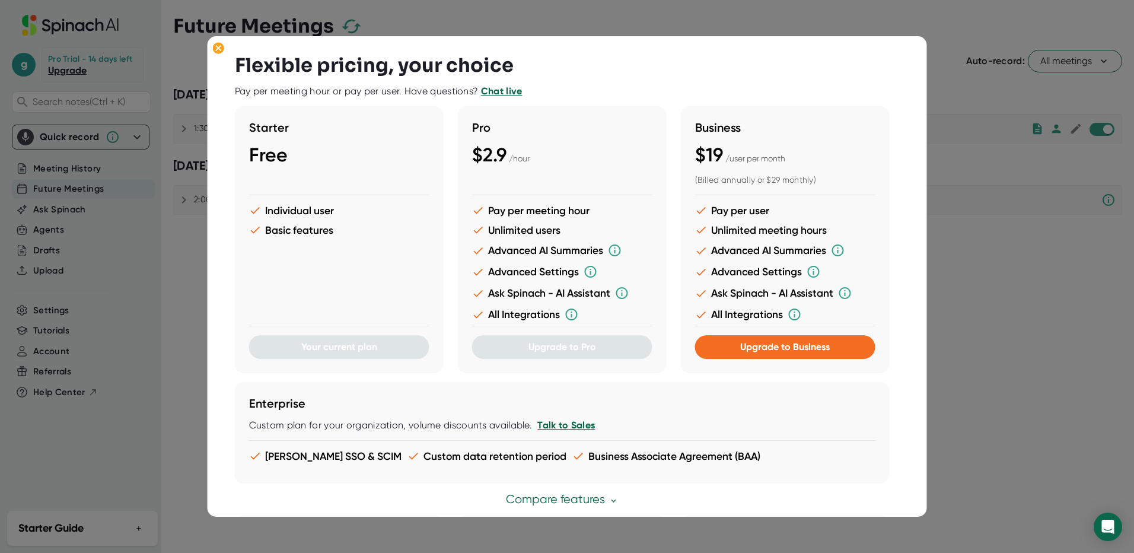
click at [994, 327] on div at bounding box center [567, 276] width 1134 height 553
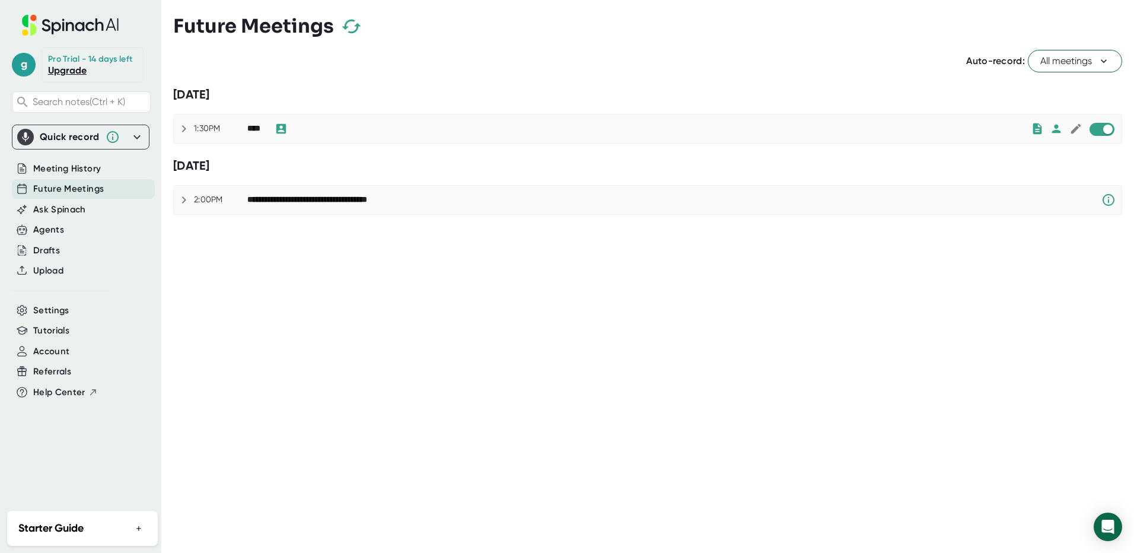
click at [1052, 129] on icon at bounding box center [1056, 128] width 13 height 13
click at [986, 172] on div "Paid Feature" at bounding box center [978, 170] width 49 height 11
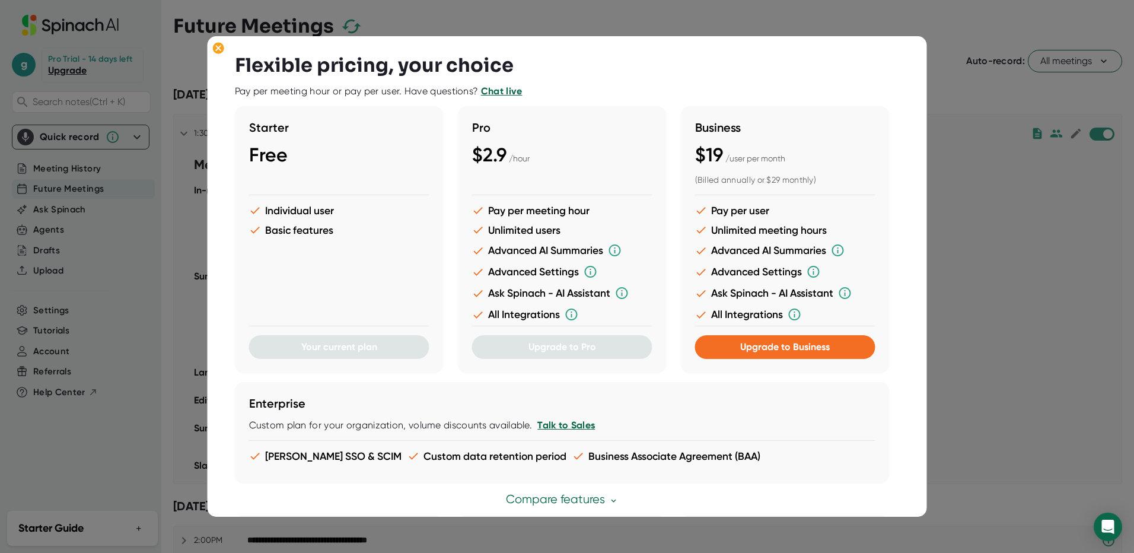
click at [977, 129] on div at bounding box center [567, 276] width 1134 height 553
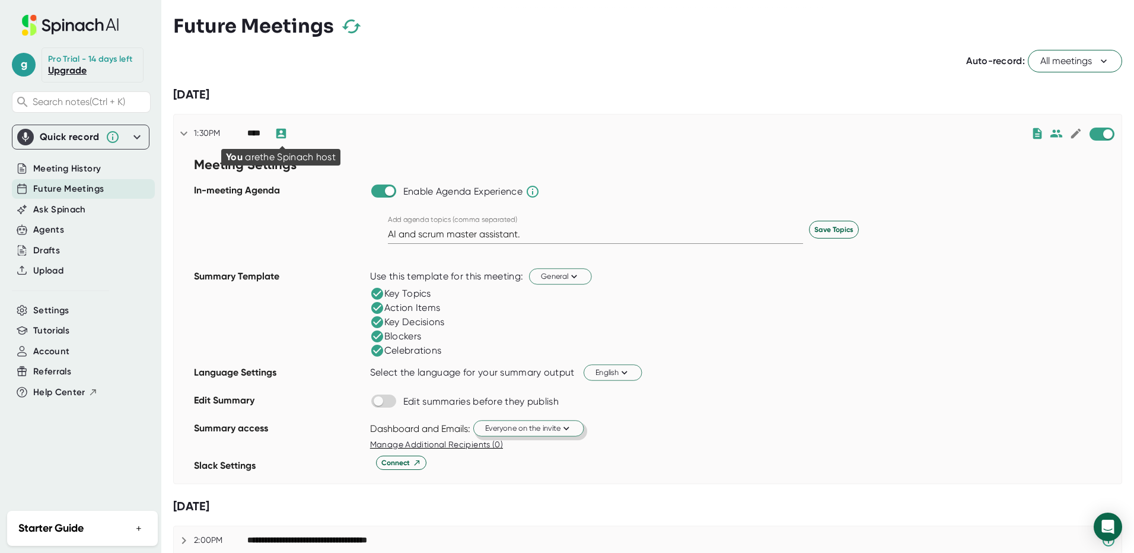
click at [282, 133] on icon at bounding box center [281, 133] width 13 height 13
click at [476, 442] on span "Manage Additional Recipients (0)" at bounding box center [436, 443] width 133 height 9
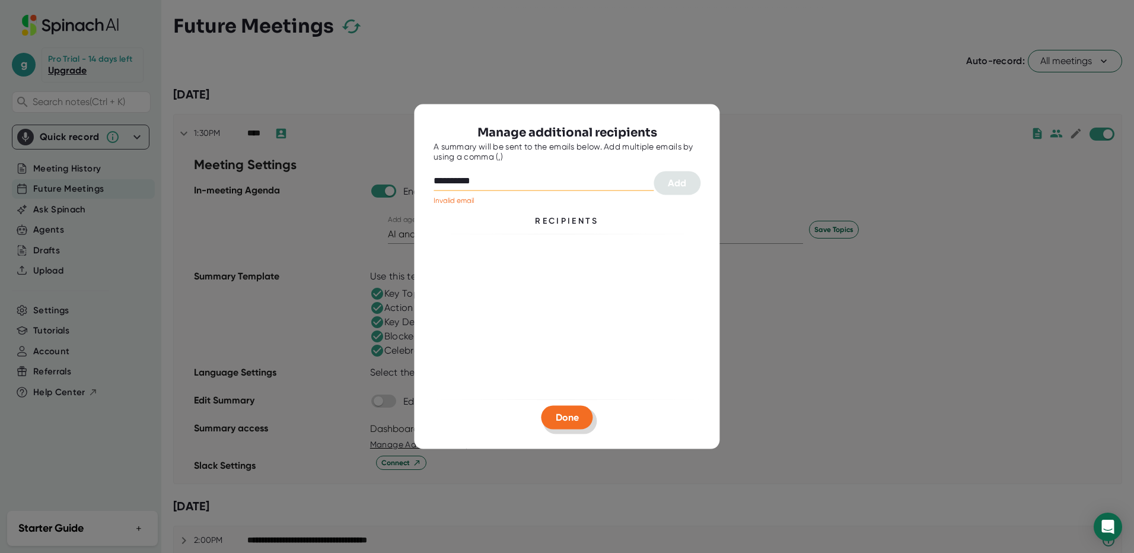
type input "**********"
click at [576, 416] on span "Done" at bounding box center [567, 417] width 23 height 11
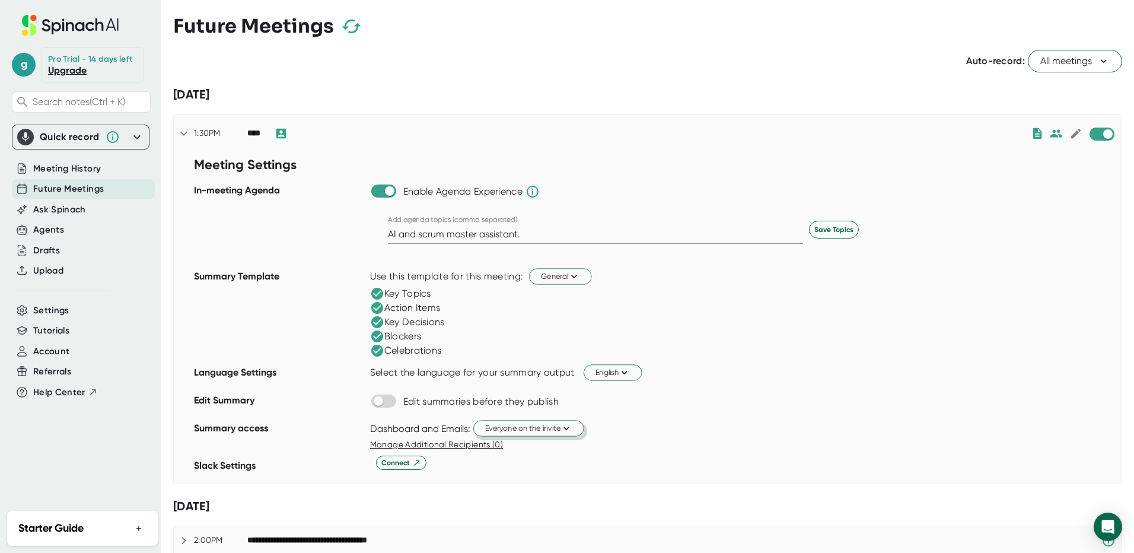
click at [1098, 62] on icon at bounding box center [1104, 61] width 12 height 12
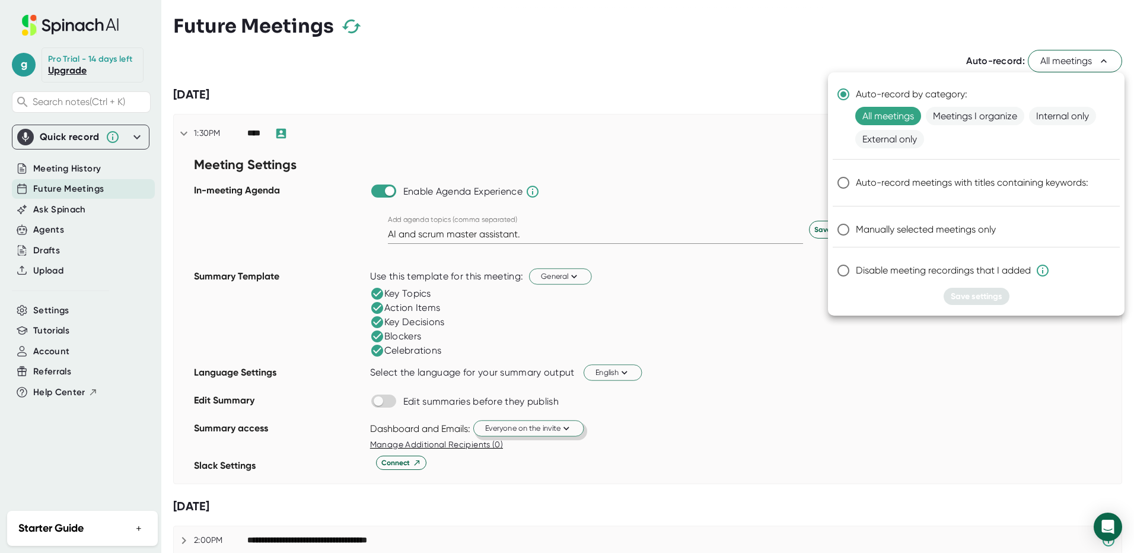
click at [1092, 61] on div at bounding box center [567, 276] width 1134 height 553
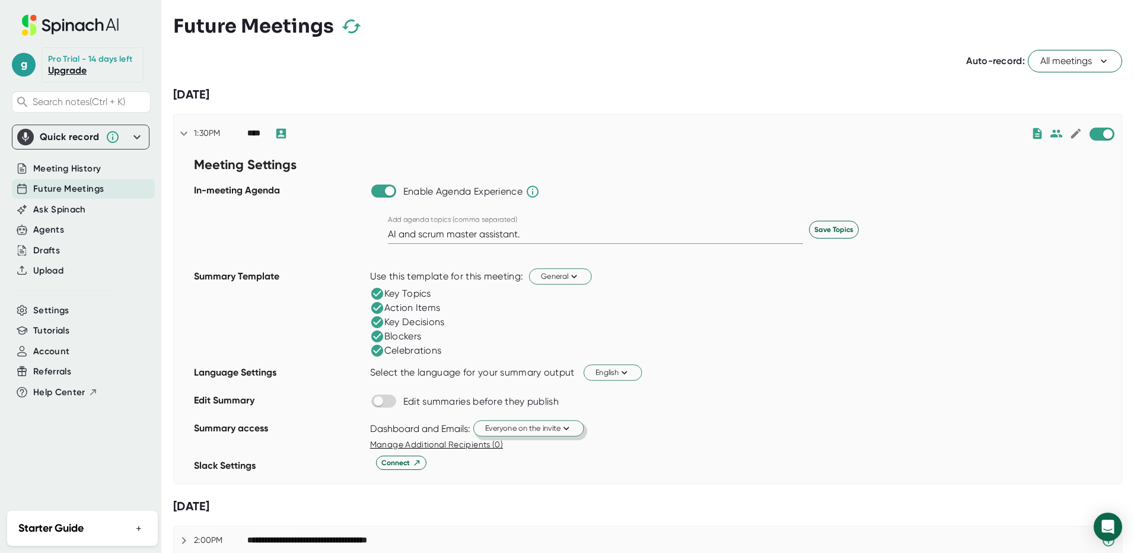
click at [1036, 161] on div "Meeting Settings In-meeting Agenda Enable Agenda Experience Add agenda topics (…" at bounding box center [648, 317] width 948 height 331
click at [1105, 520] on icon "Open Intercom Messenger" at bounding box center [1107, 526] width 15 height 15
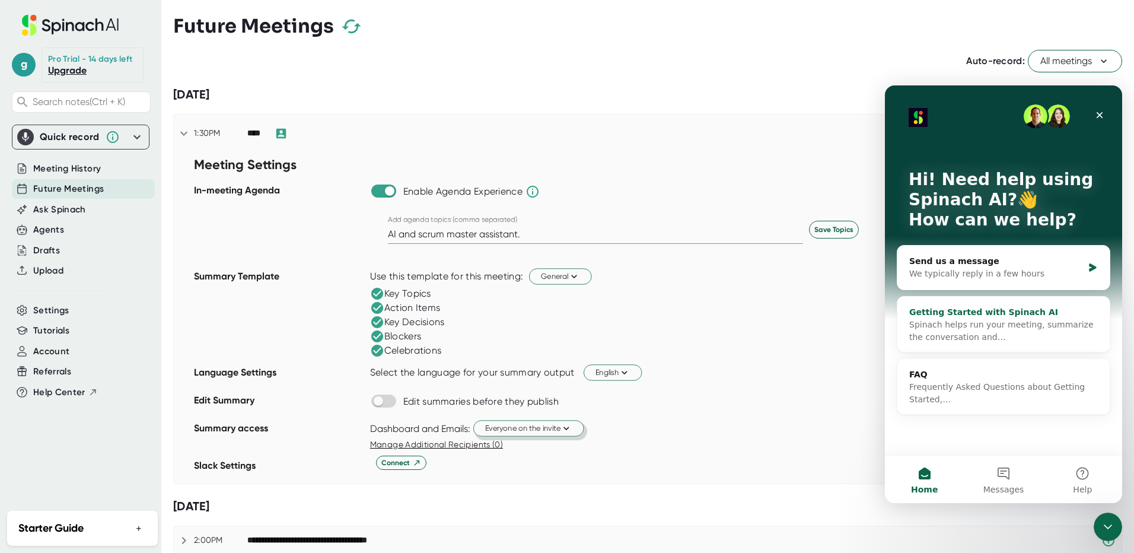
click at [970, 321] on span "Spinach helps run your meeting, summarize the conversation and…" at bounding box center [1001, 331] width 184 height 22
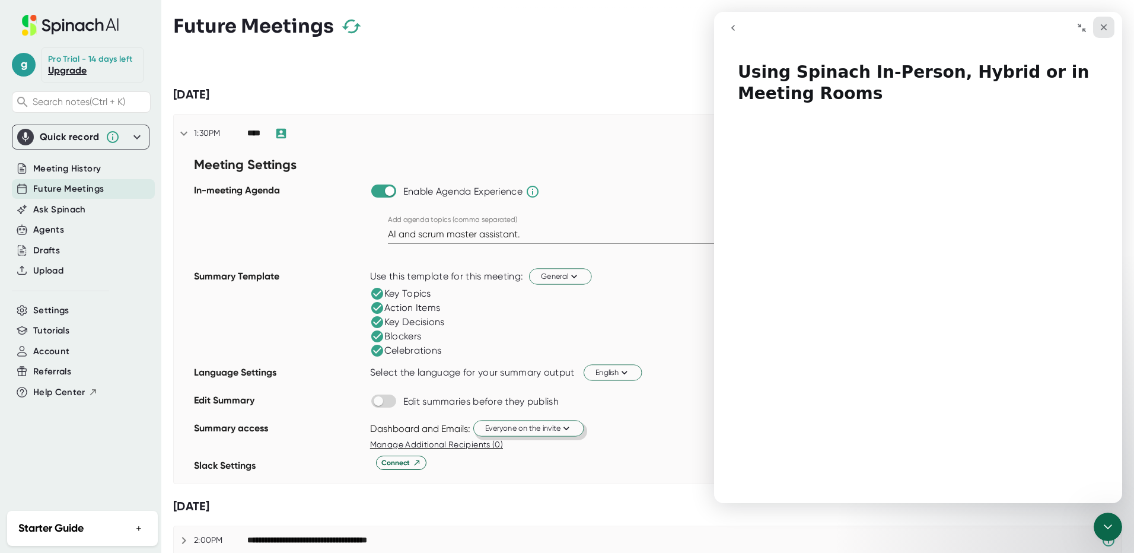
click at [1104, 29] on icon "Close" at bounding box center [1103, 27] width 9 height 9
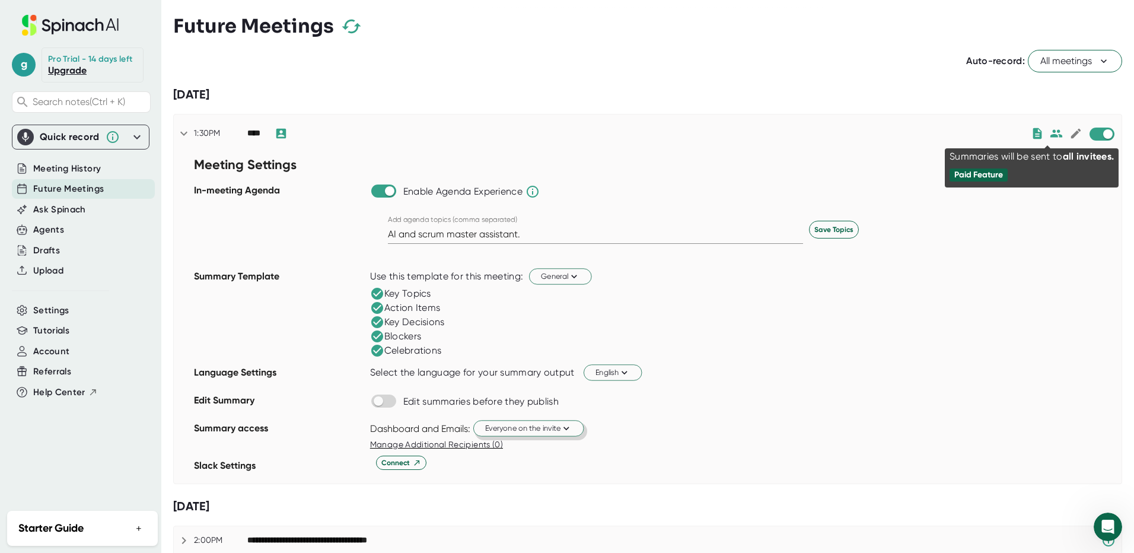
click at [1050, 133] on icon at bounding box center [1056, 133] width 13 height 13
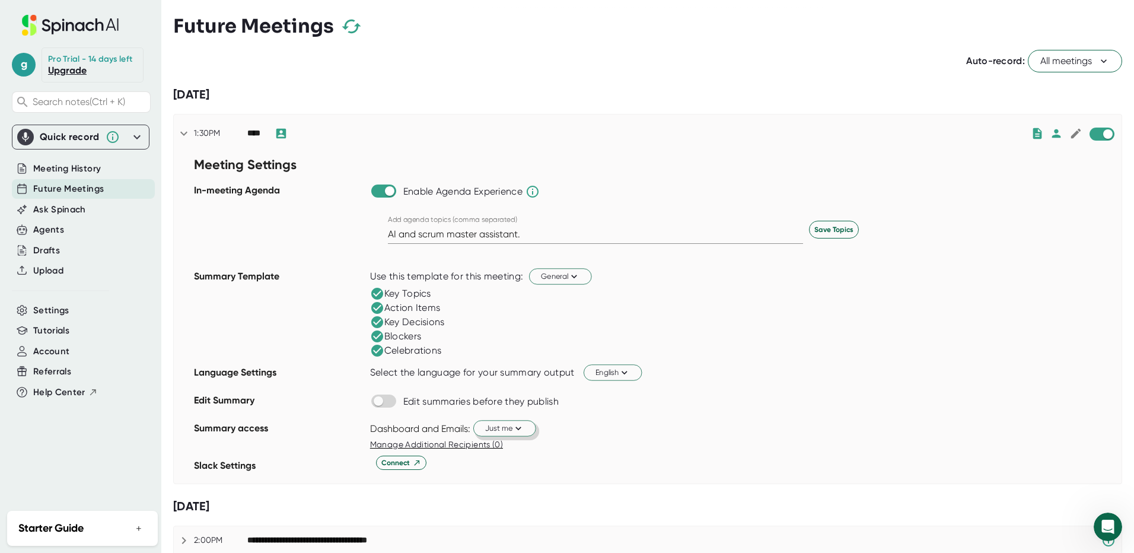
click at [145, 524] on button "+" at bounding box center [138, 528] width 15 height 17
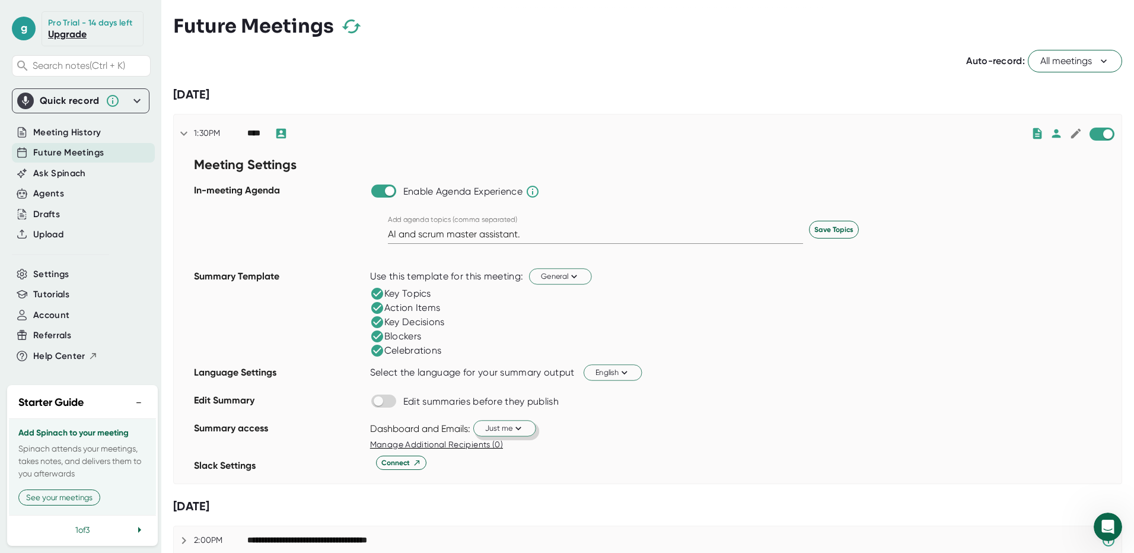
scroll to position [59, 0]
click at [61, 442] on p "Spinach attends your meetings, takes notes, and delivers them to you afterwards" at bounding box center [82, 460] width 128 height 37
click at [63, 498] on button "See your meetings" at bounding box center [59, 497] width 82 height 16
click at [39, 498] on button "Got it" at bounding box center [36, 497] width 36 height 16
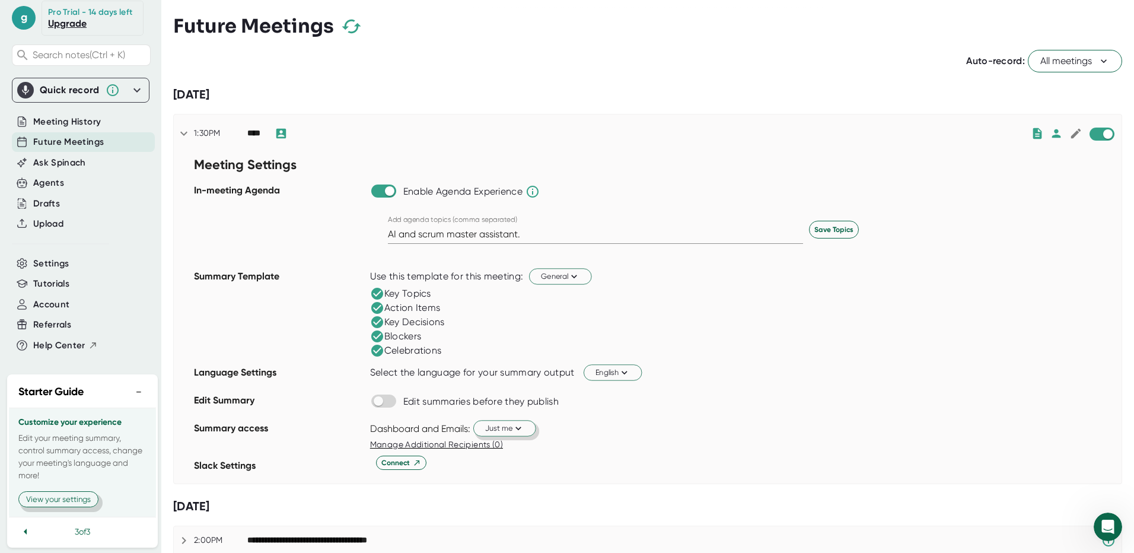
click at [75, 507] on button "View your settings" at bounding box center [58, 499] width 80 height 16
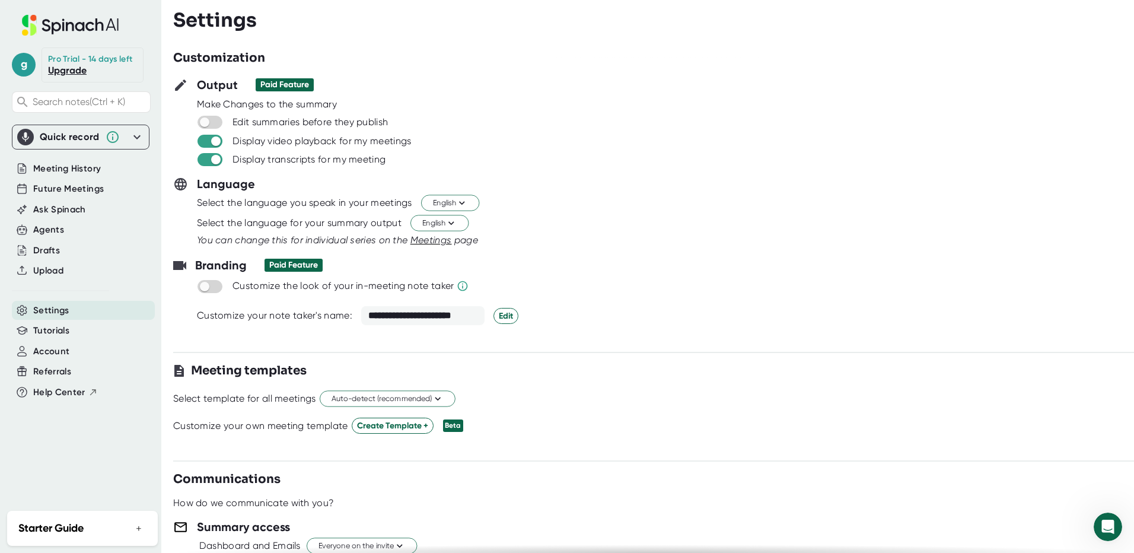
click at [133, 527] on button "+" at bounding box center [138, 528] width 15 height 17
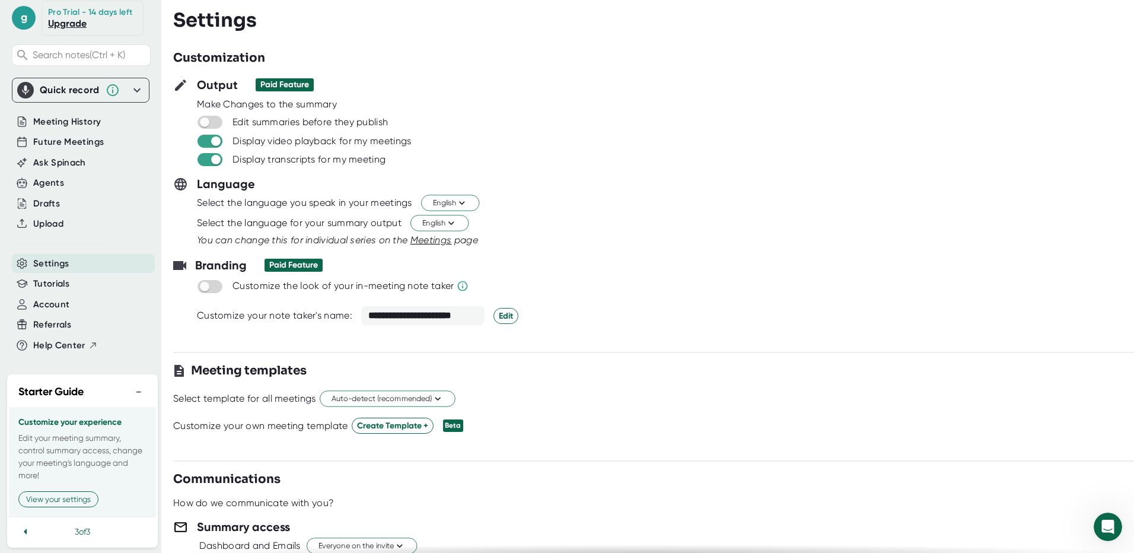
scroll to position [59, 0]
click at [60, 497] on button "View your settings" at bounding box center [58, 497] width 80 height 16
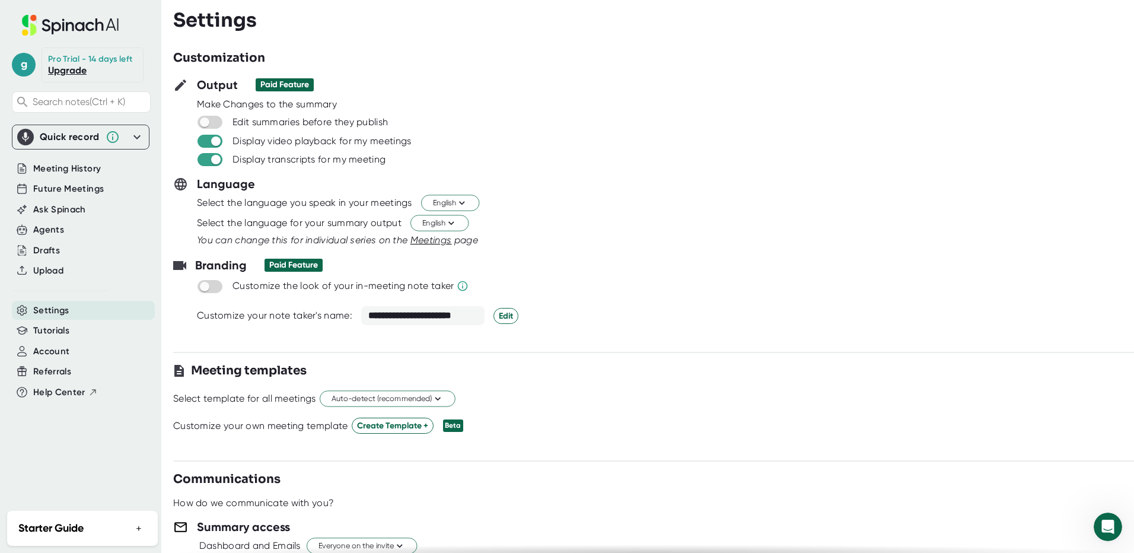
scroll to position [0, 0]
click at [135, 528] on button "+" at bounding box center [138, 528] width 15 height 17
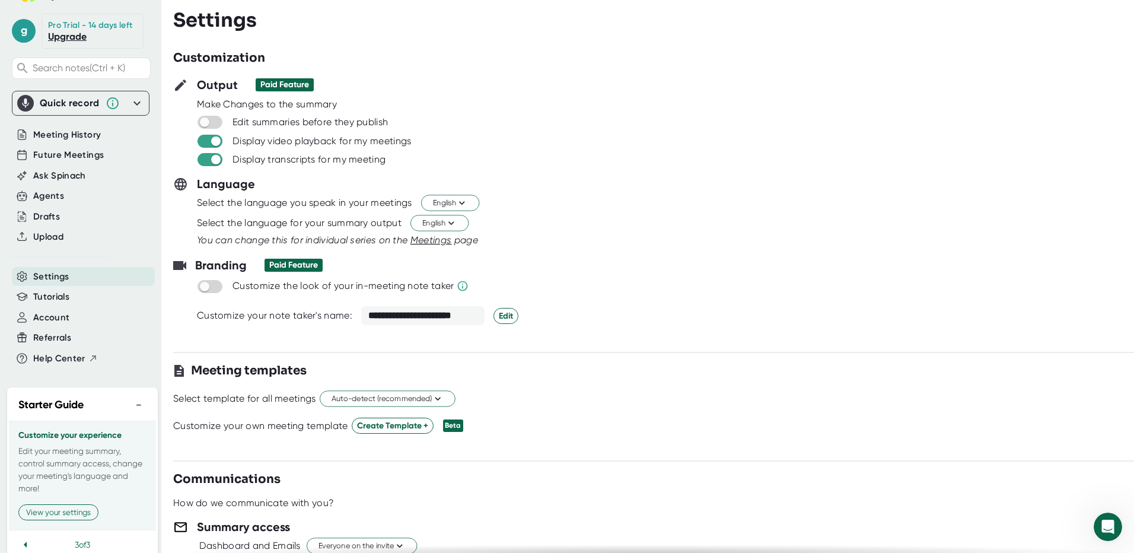
scroll to position [59, 0]
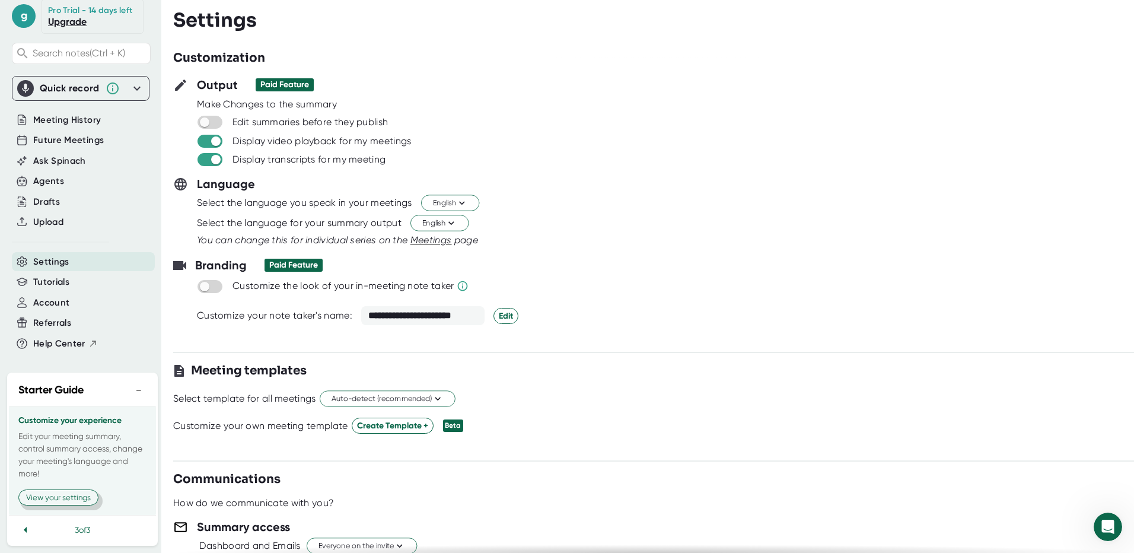
click at [60, 502] on button "View your settings" at bounding box center [58, 497] width 80 height 16
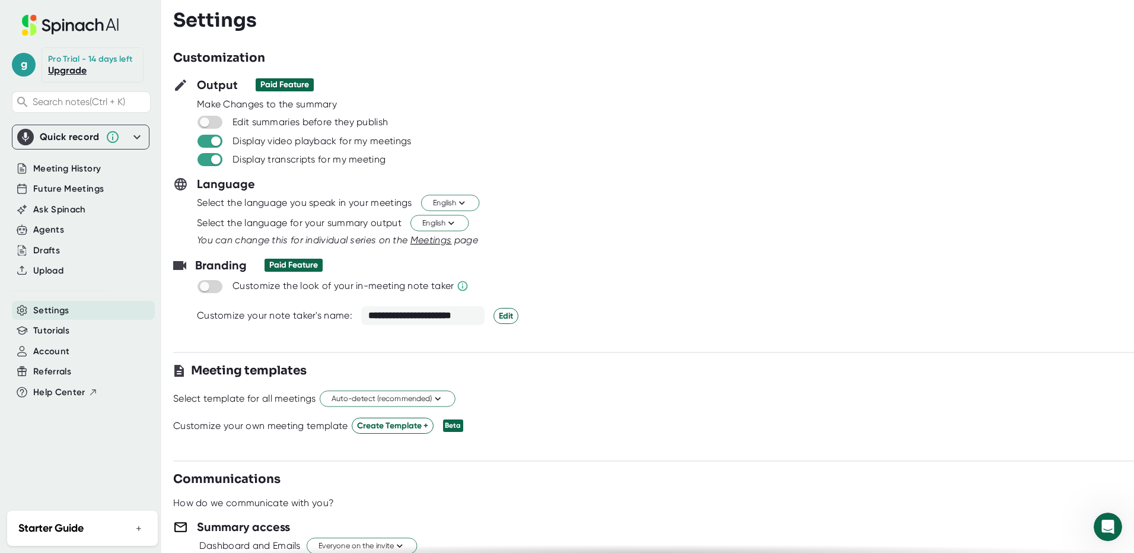
click at [139, 528] on button "+" at bounding box center [138, 528] width 15 height 17
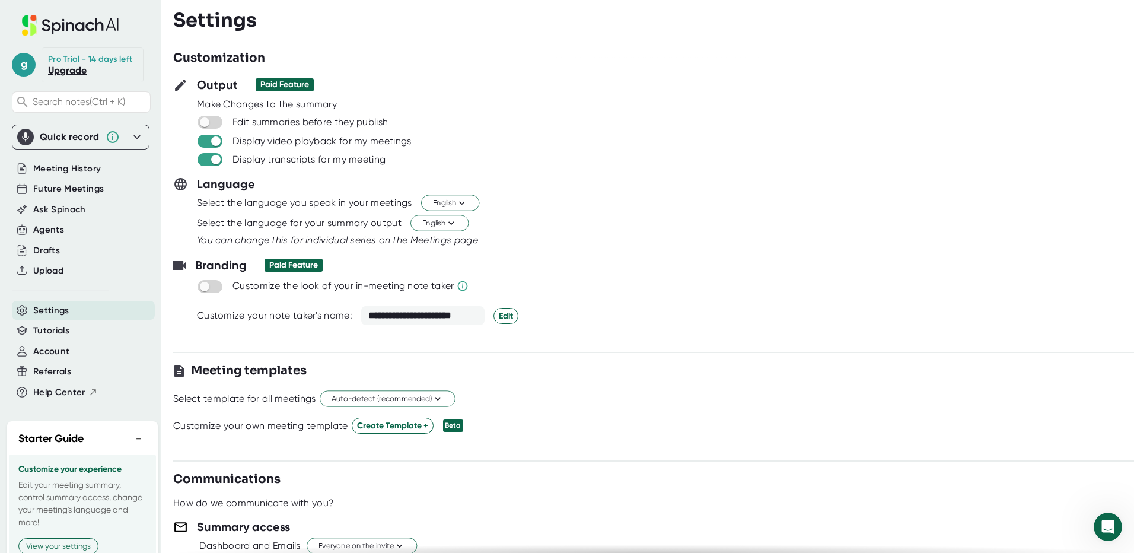
click at [131, 447] on button "−" at bounding box center [138, 438] width 15 height 17
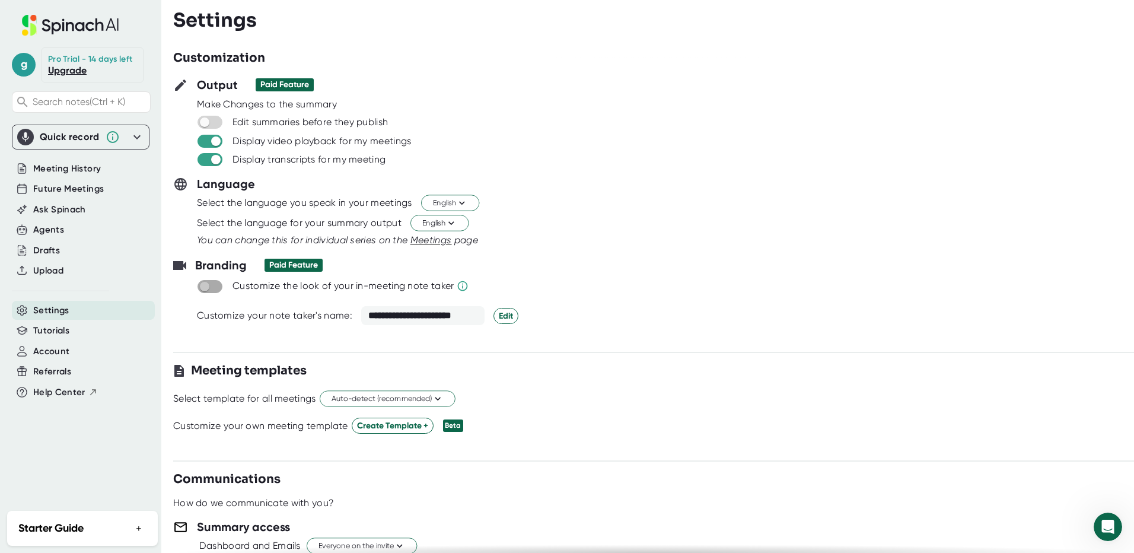
click at [213, 288] on input "checkbox" at bounding box center [204, 286] width 34 height 11
checkbox input "true"
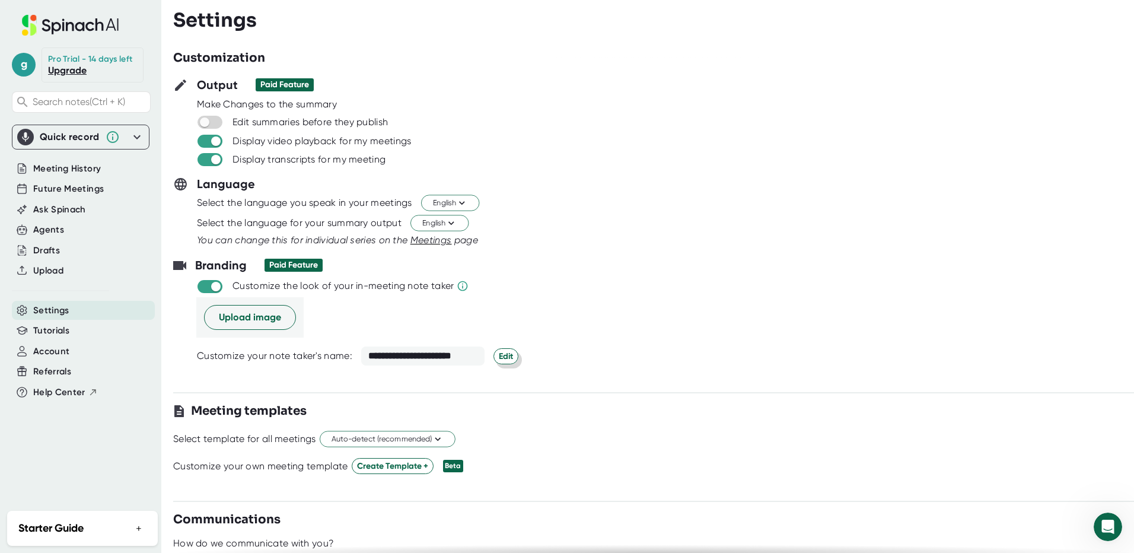
click at [505, 356] on span "Edit" at bounding box center [506, 356] width 14 height 12
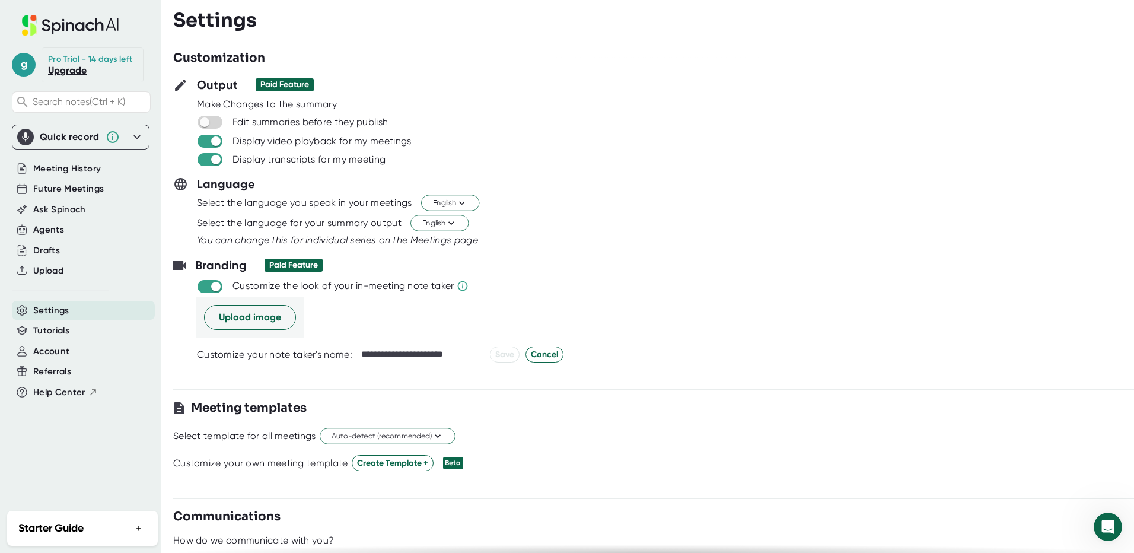
drag, startPoint x: 415, startPoint y: 352, endPoint x: 348, endPoint y: 354, distance: 66.5
click at [348, 354] on div "**********" at bounding box center [677, 354] width 961 height 16
type input "**********"
click at [507, 358] on span "Save" at bounding box center [504, 354] width 19 height 12
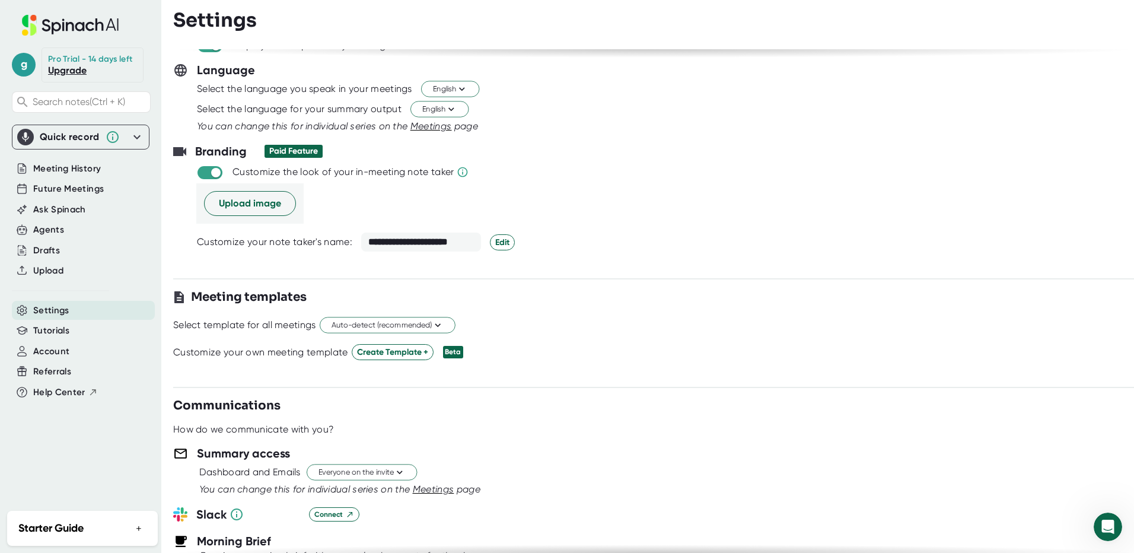
scroll to position [132, 0]
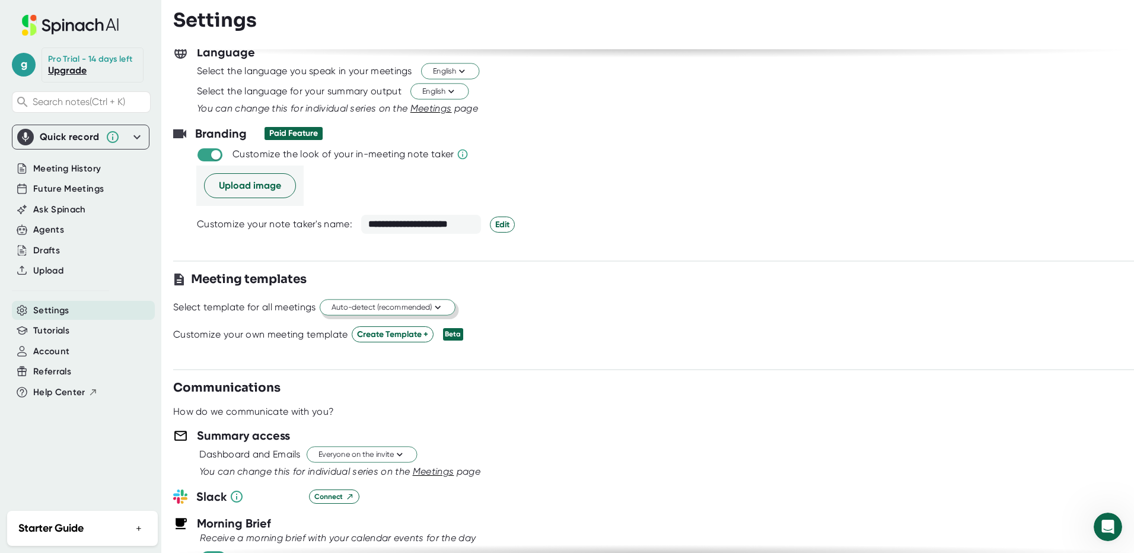
click at [438, 307] on icon at bounding box center [438, 308] width 6 height 4
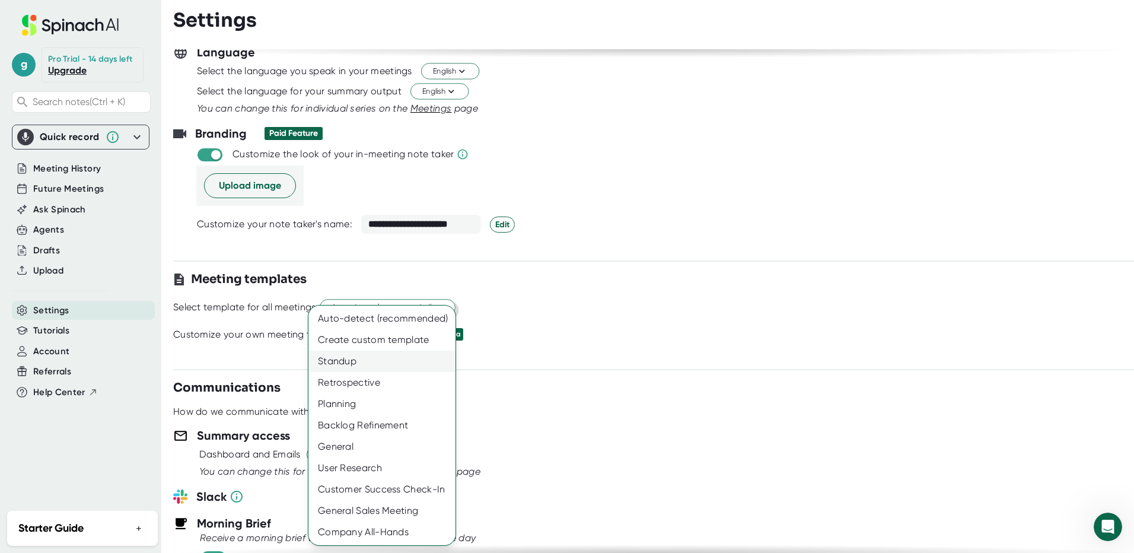
click at [342, 362] on div "Standup" at bounding box center [381, 360] width 147 height 21
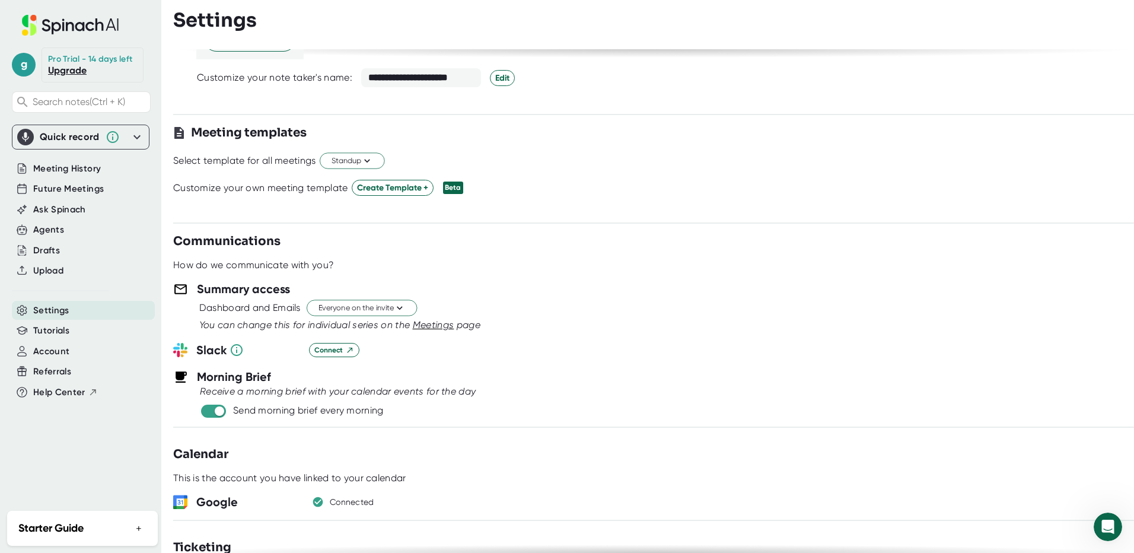
scroll to position [291, 0]
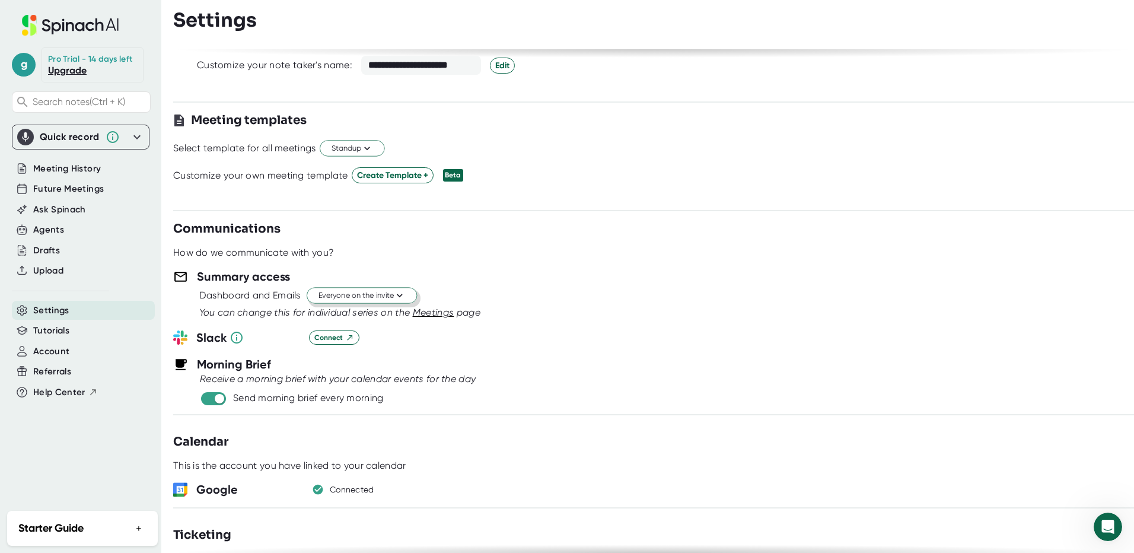
click at [401, 295] on icon at bounding box center [399, 295] width 11 height 11
click at [371, 340] on div "Just the Spinach Host" at bounding box center [349, 340] width 136 height 21
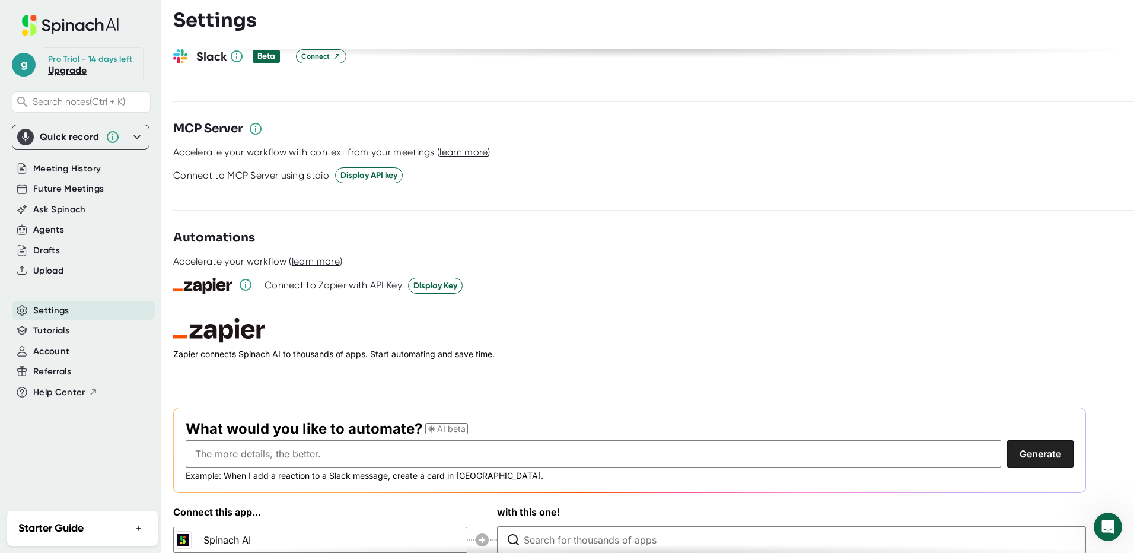
scroll to position [1528, 0]
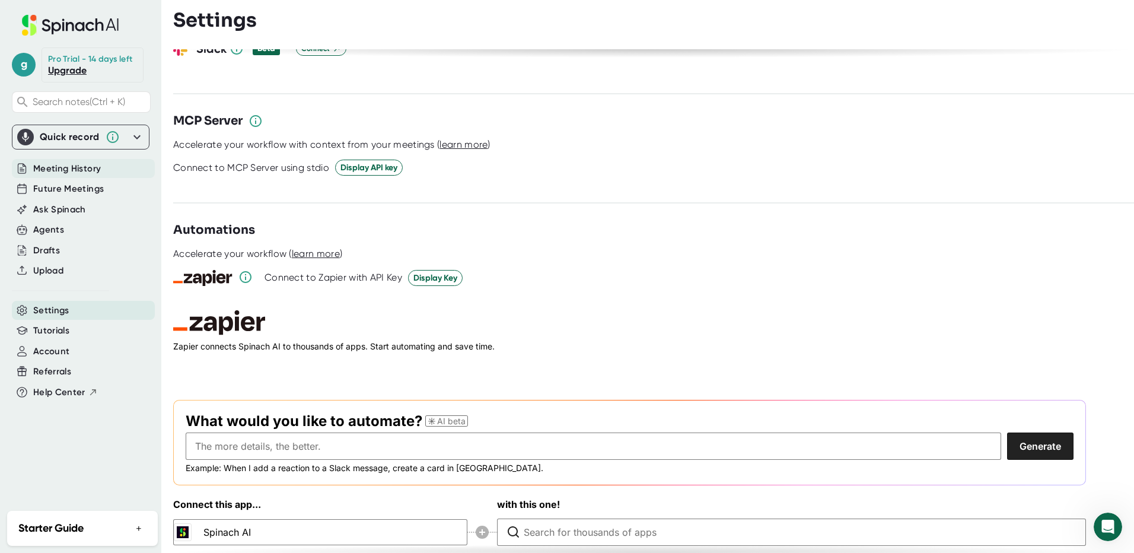
click at [66, 170] on span "Meeting History" at bounding box center [67, 169] width 68 height 14
